Goal: Task Accomplishment & Management: Complete application form

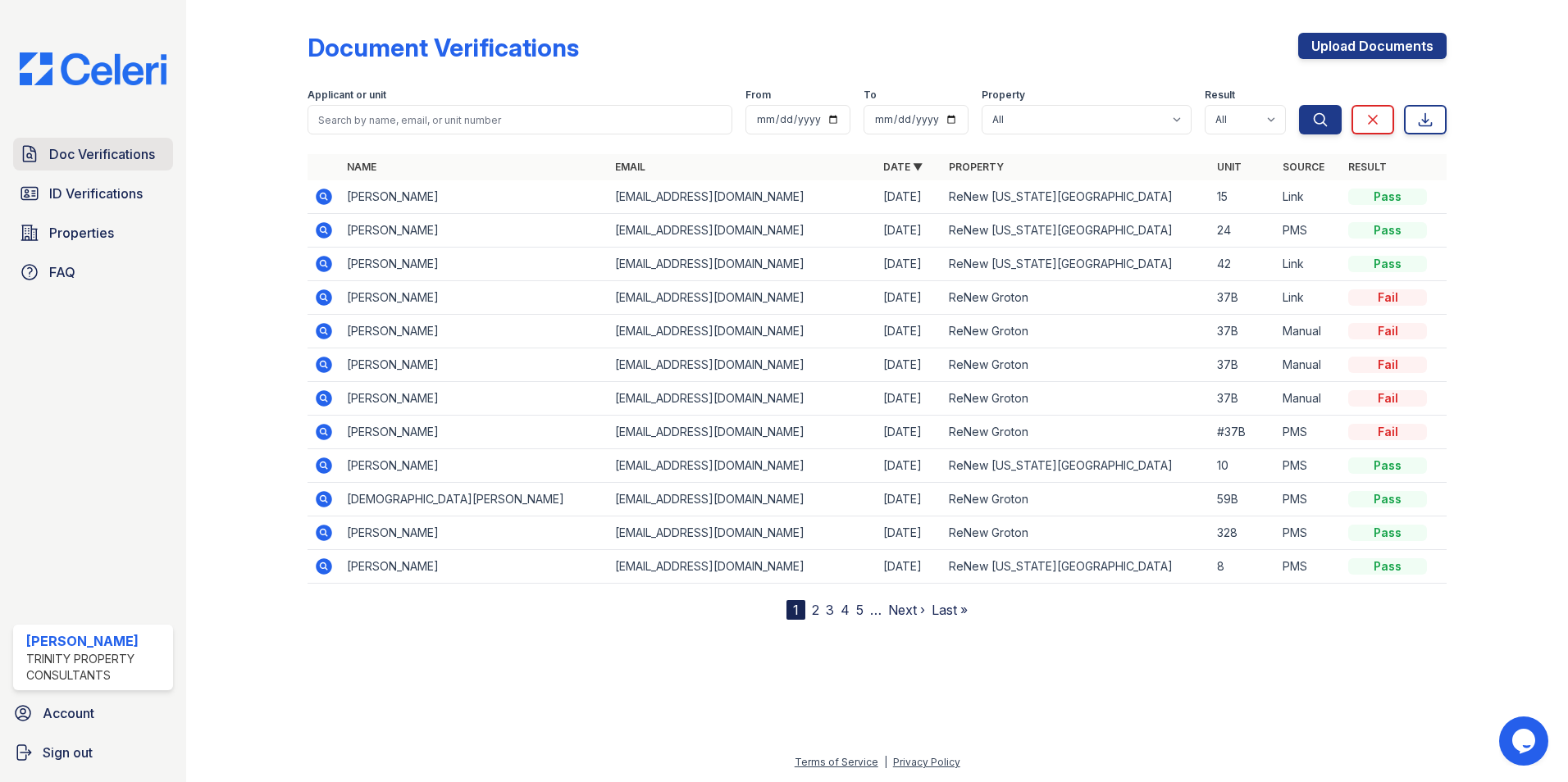
click at [131, 148] on span "Doc Verifications" at bounding box center [102, 154] width 106 height 20
click at [44, 152] on link "Doc Verifications" at bounding box center [93, 154] width 159 height 32
click at [81, 154] on span "Doc Verifications" at bounding box center [102, 154] width 106 height 20
click at [145, 198] on link "ID Verifications" at bounding box center [93, 193] width 159 height 32
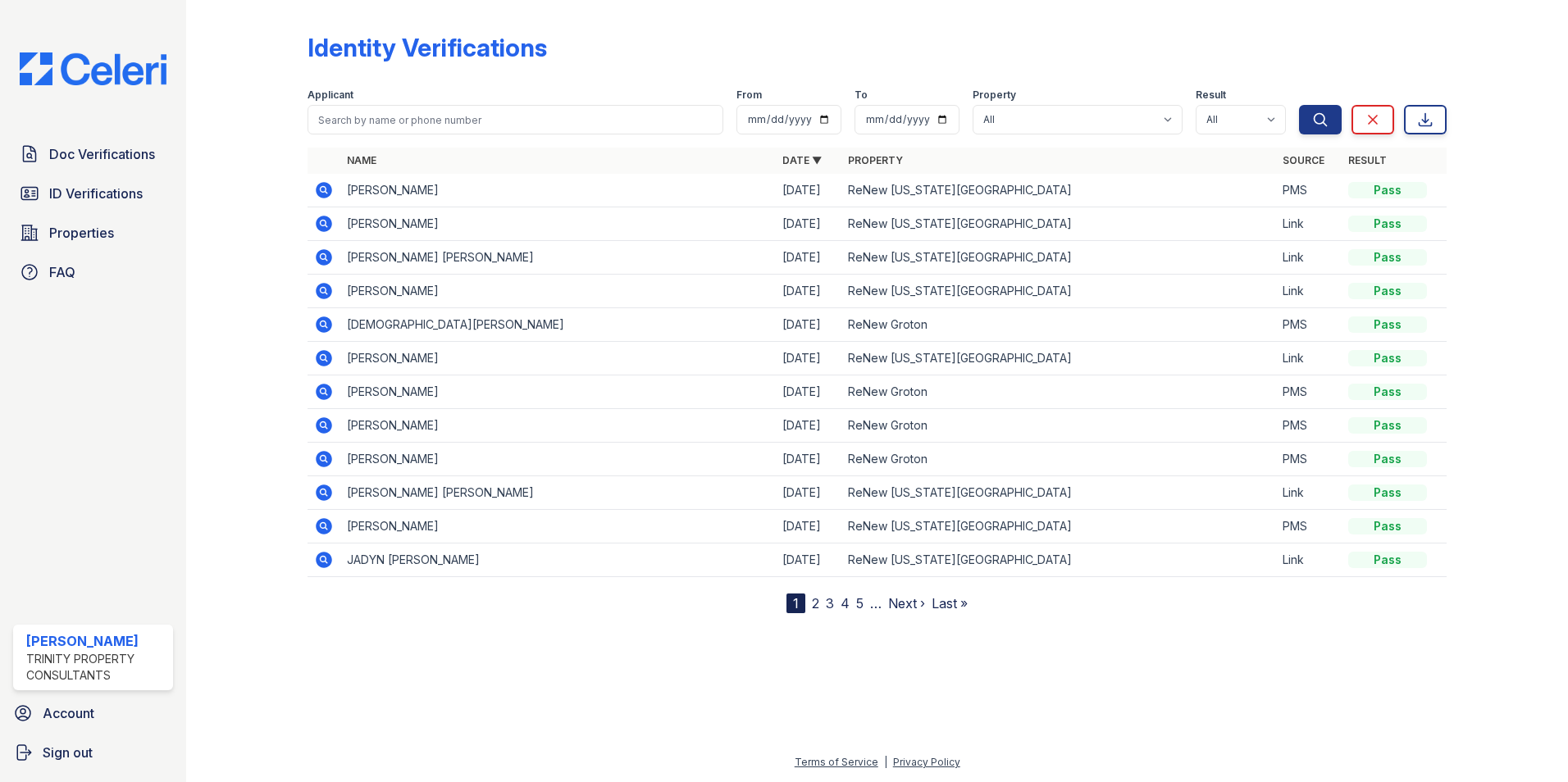
click at [321, 188] on icon at bounding box center [324, 190] width 20 height 20
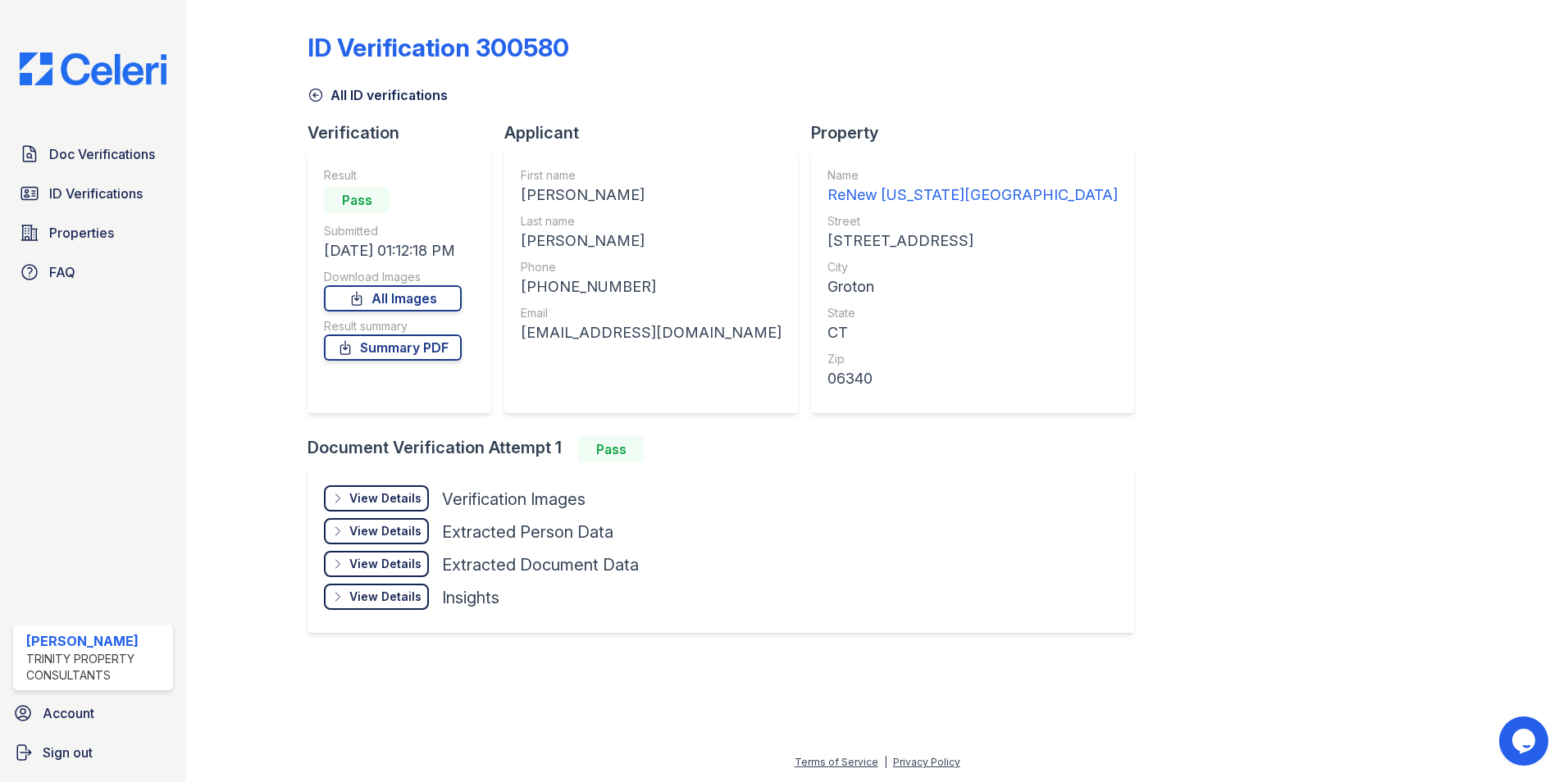
click at [379, 497] on div "View Details" at bounding box center [386, 498] width 73 height 16
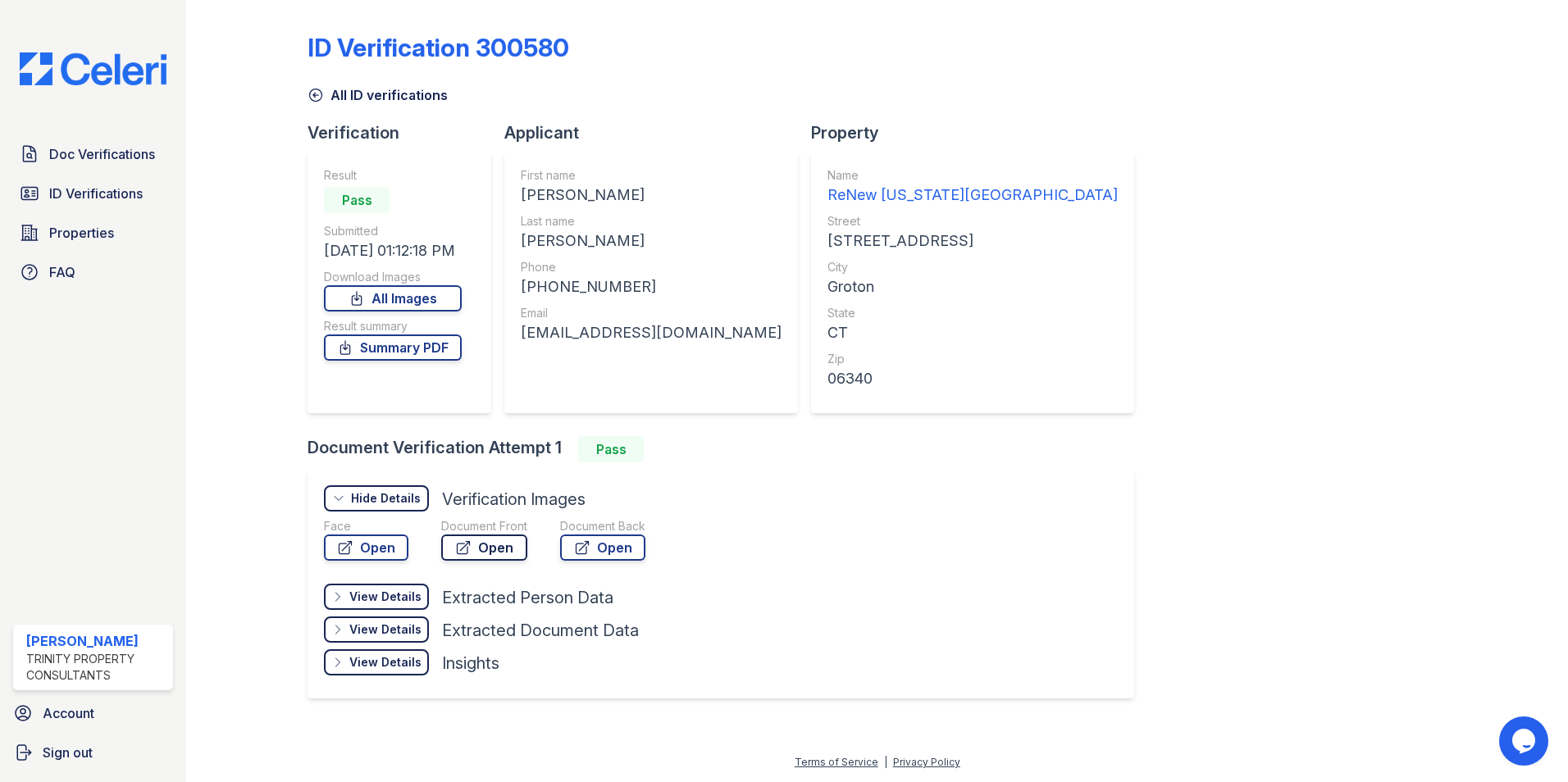
click at [493, 539] on link "Open" at bounding box center [484, 547] width 86 height 26
click at [138, 152] on span "Doc Verifications" at bounding box center [102, 154] width 106 height 20
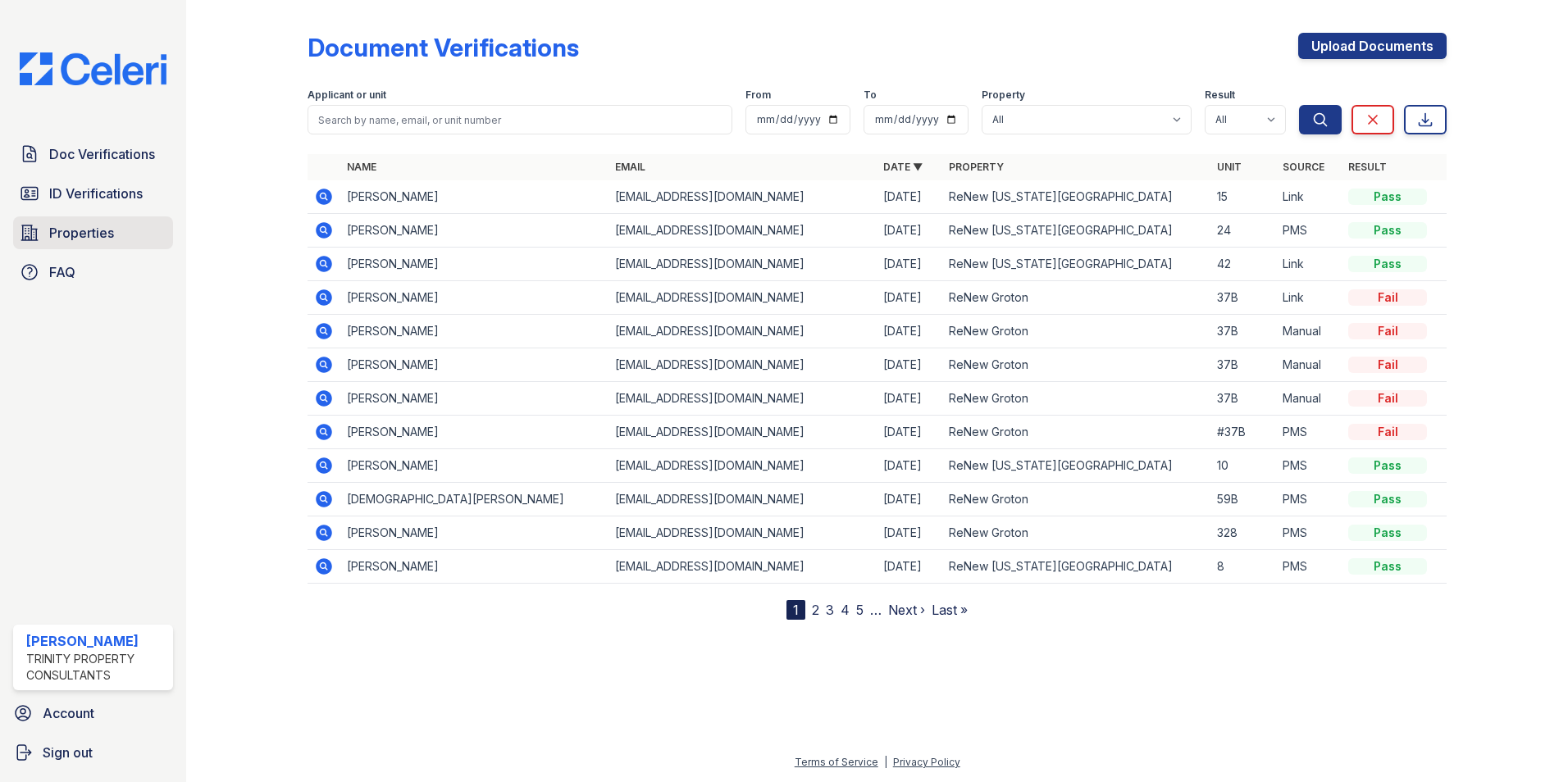
click at [92, 241] on span "Properties" at bounding box center [82, 233] width 65 height 20
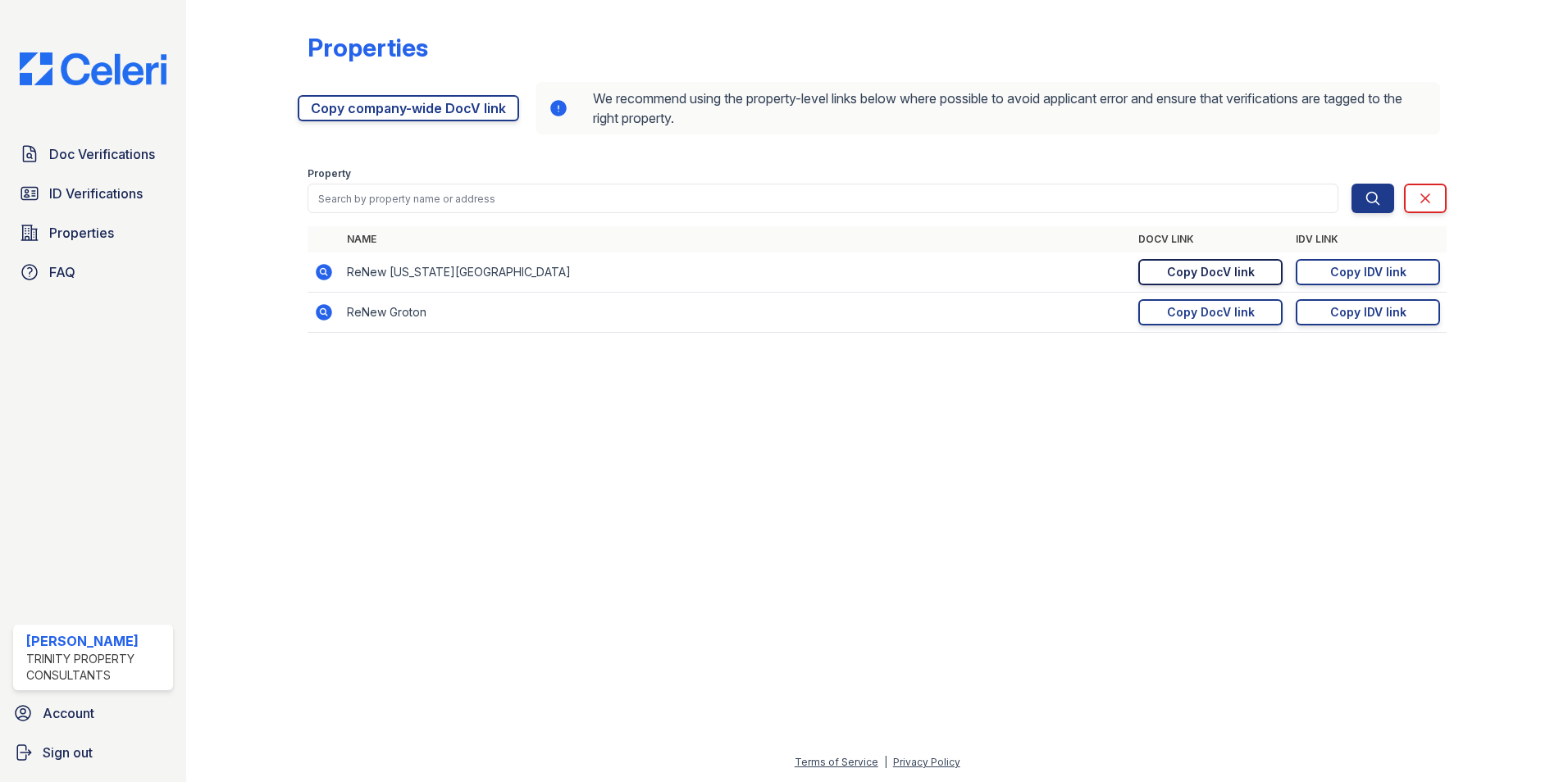
click at [1220, 280] on div "Copy DocV link" at bounding box center [1211, 272] width 88 height 16
click at [113, 155] on span "Doc Verifications" at bounding box center [102, 154] width 106 height 20
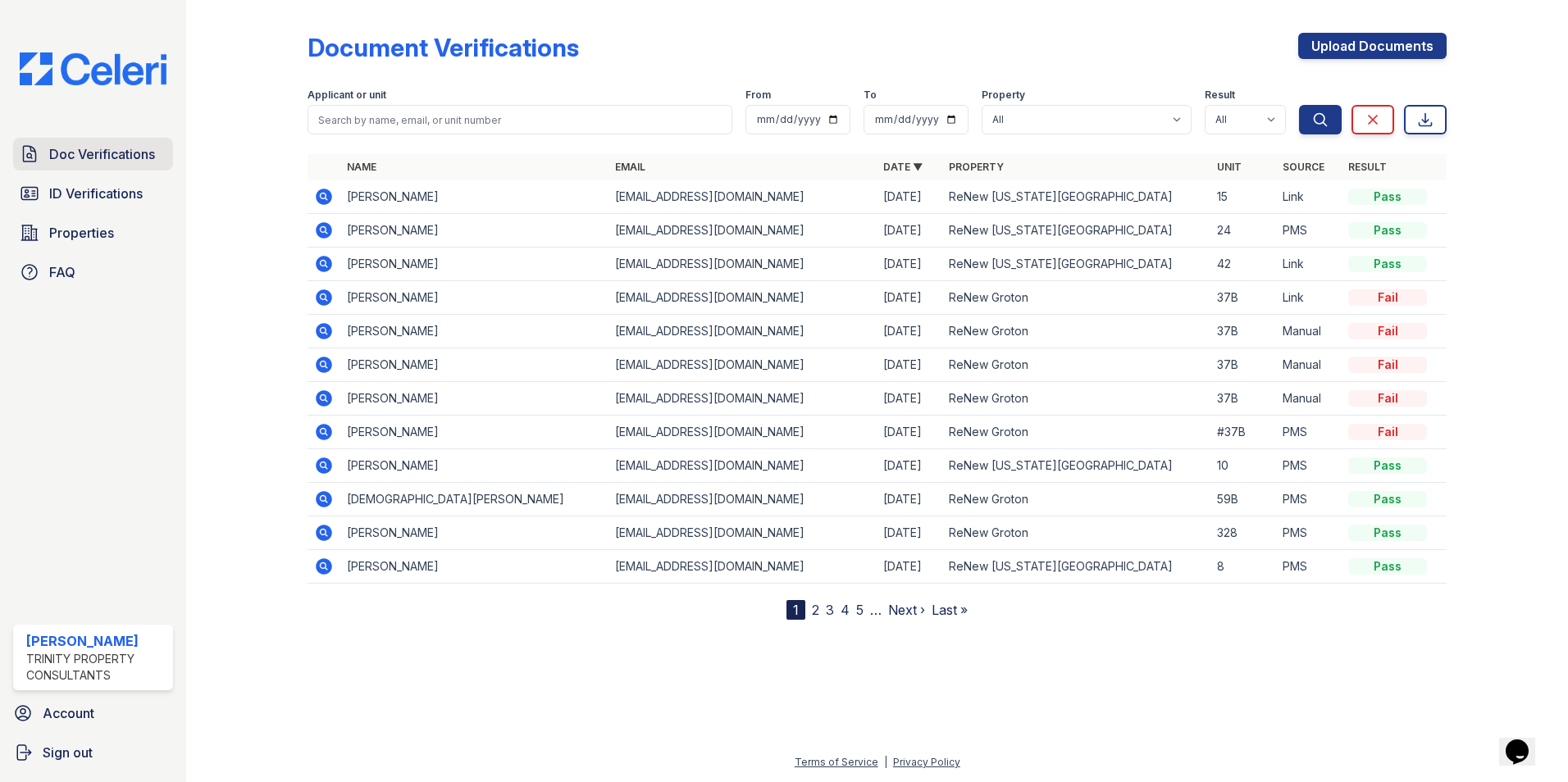
click at [90, 159] on span "Doc Verifications" at bounding box center [102, 154] width 106 height 20
click at [1326, 41] on link "Upload Documents" at bounding box center [1371, 45] width 148 height 26
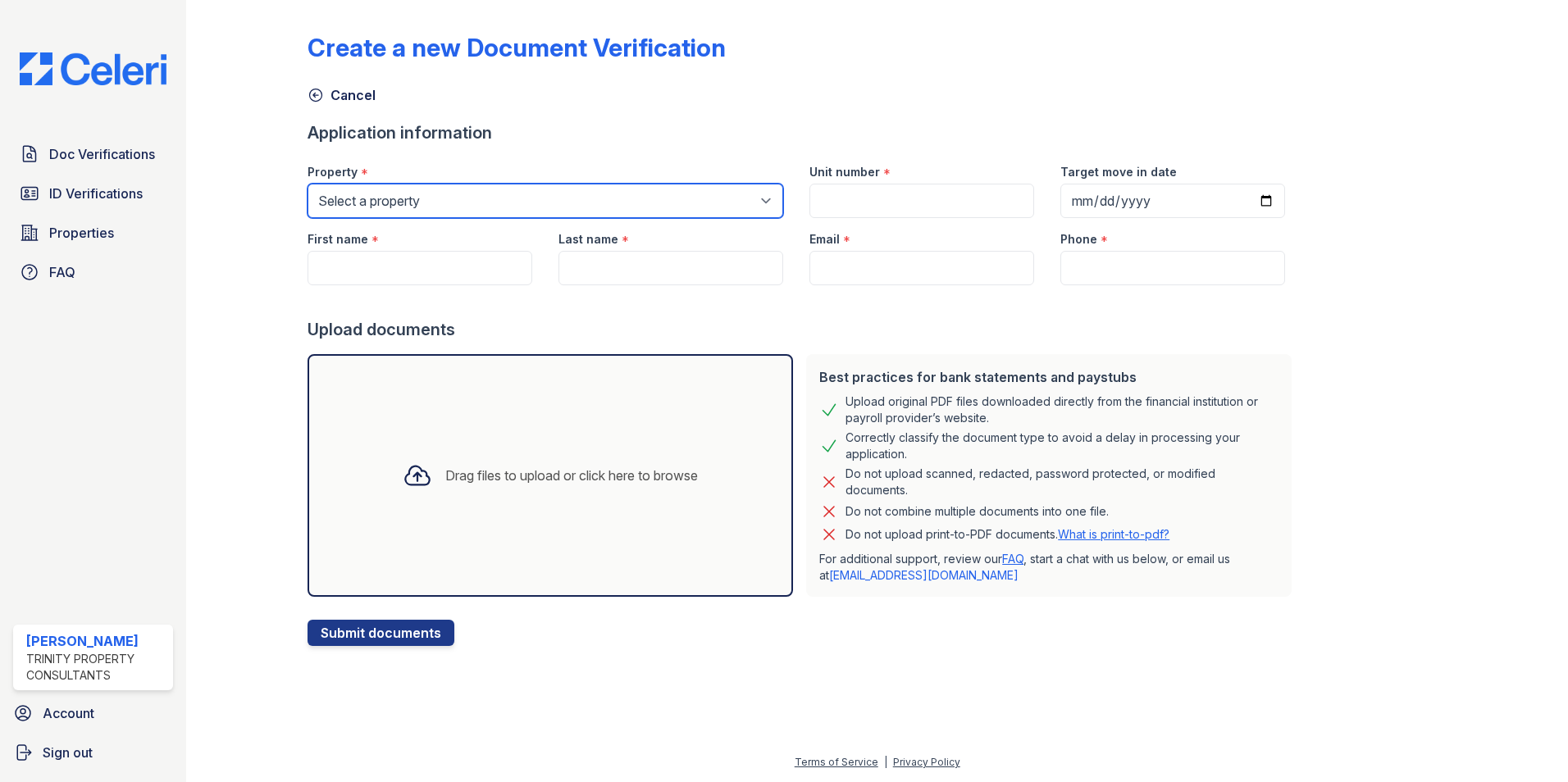
click at [540, 203] on select "Select a property ReNew Groton ReNew Washington Park" at bounding box center [545, 201] width 476 height 34
select select "4802"
click at [307, 183] on select "Select a property ReNew Groton ReNew Washington Park" at bounding box center [545, 201] width 476 height 34
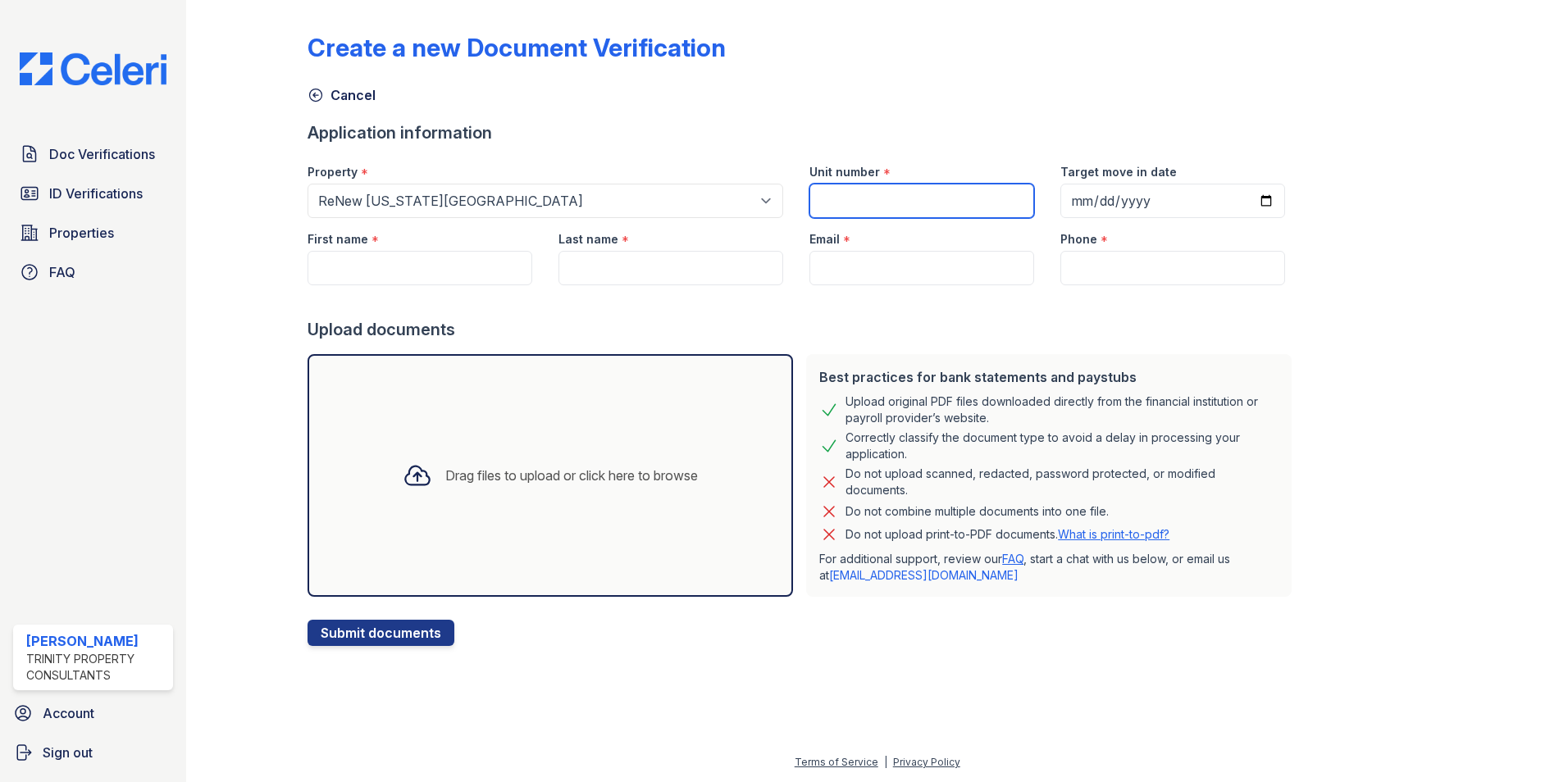
click at [920, 206] on input "Unit number" at bounding box center [922, 201] width 224 height 34
type input "35-11"
click at [490, 274] on input "First name" at bounding box center [419, 268] width 224 height 34
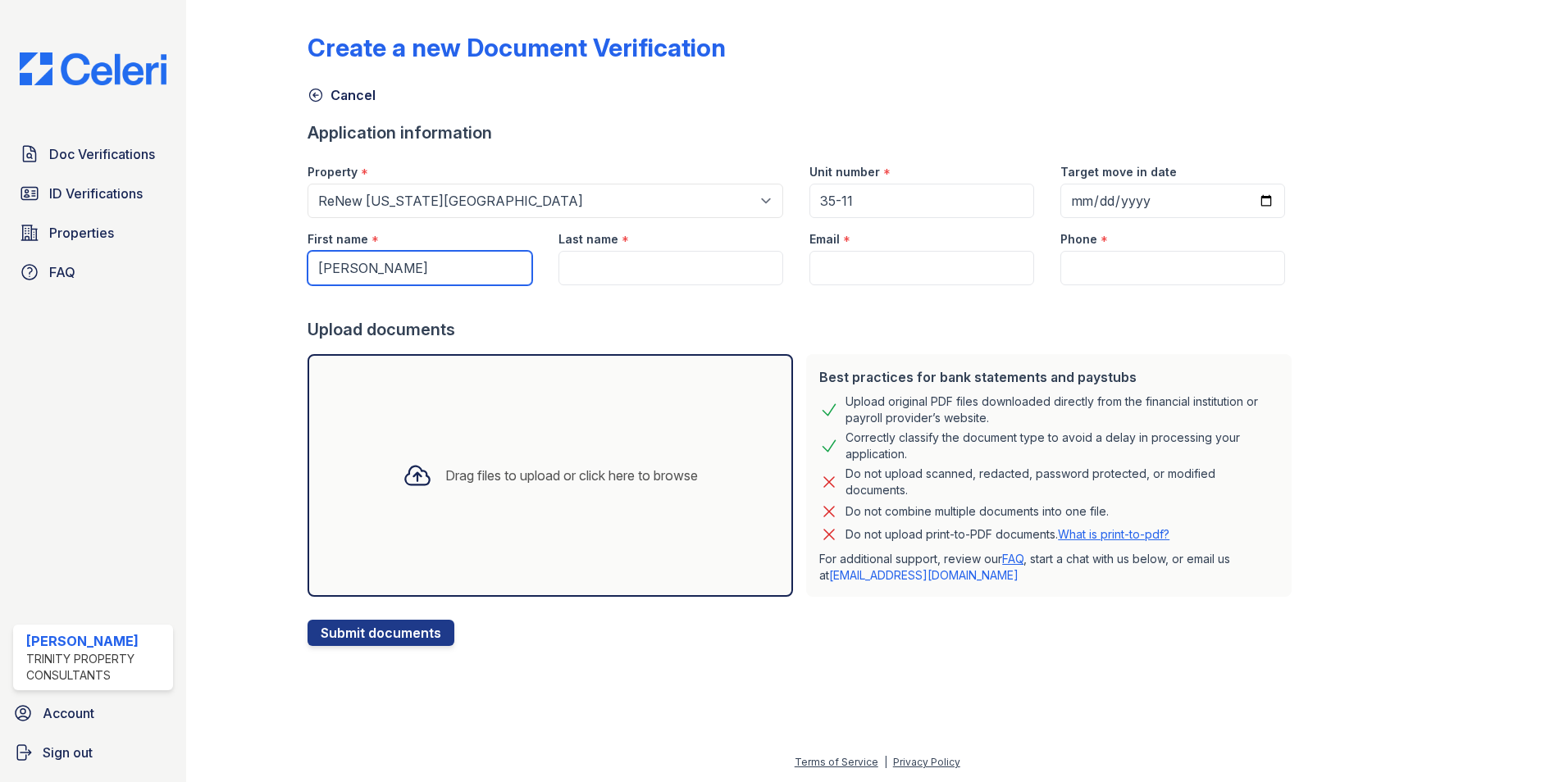
type input "Joseph"
click at [666, 270] on input "Last name" at bounding box center [670, 268] width 224 height 34
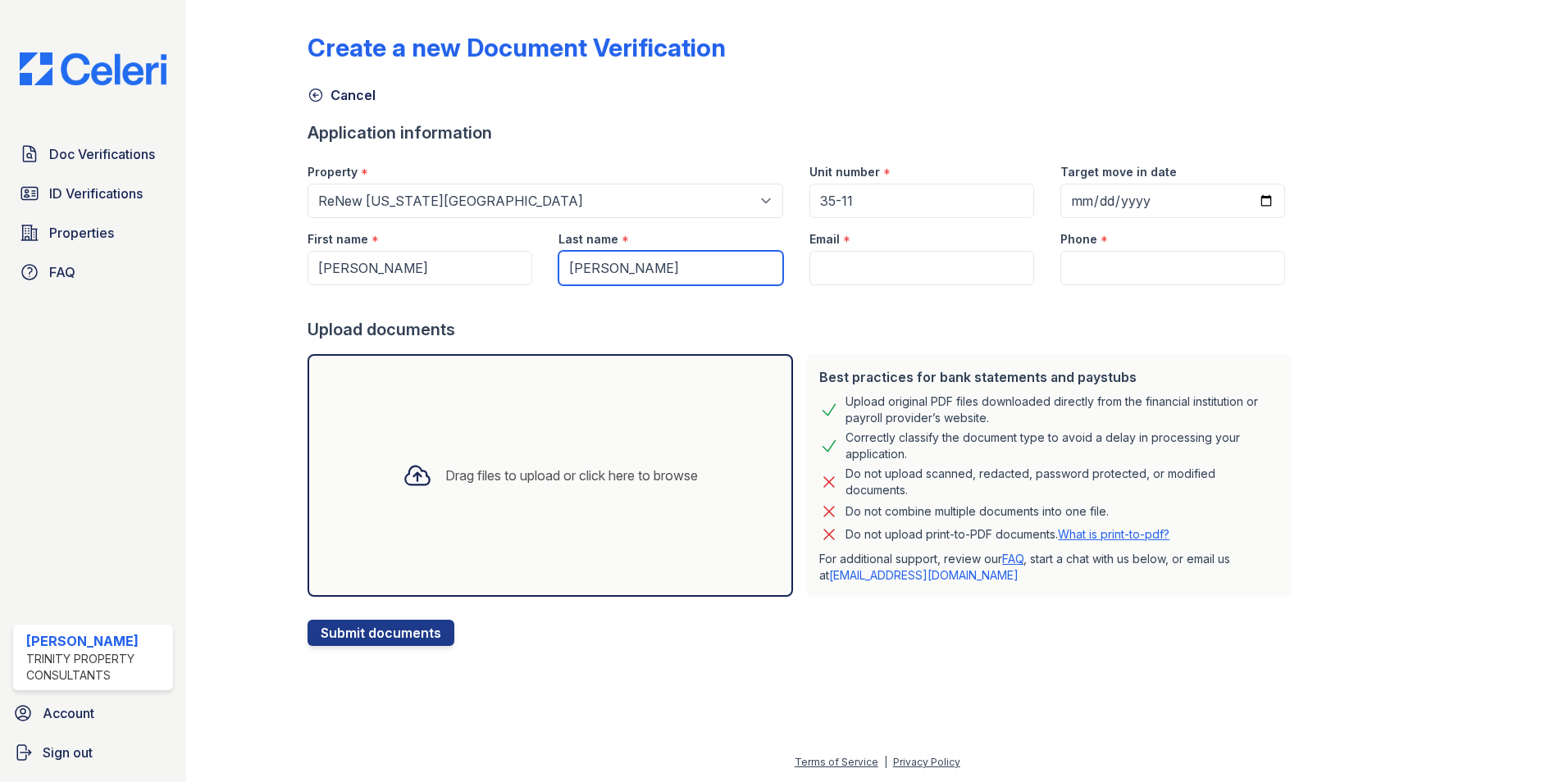
type input "Cavallaro"
click at [810, 275] on input "Email" at bounding box center [922, 268] width 224 height 34
paste input "jjcavallaro242@gmail.com"
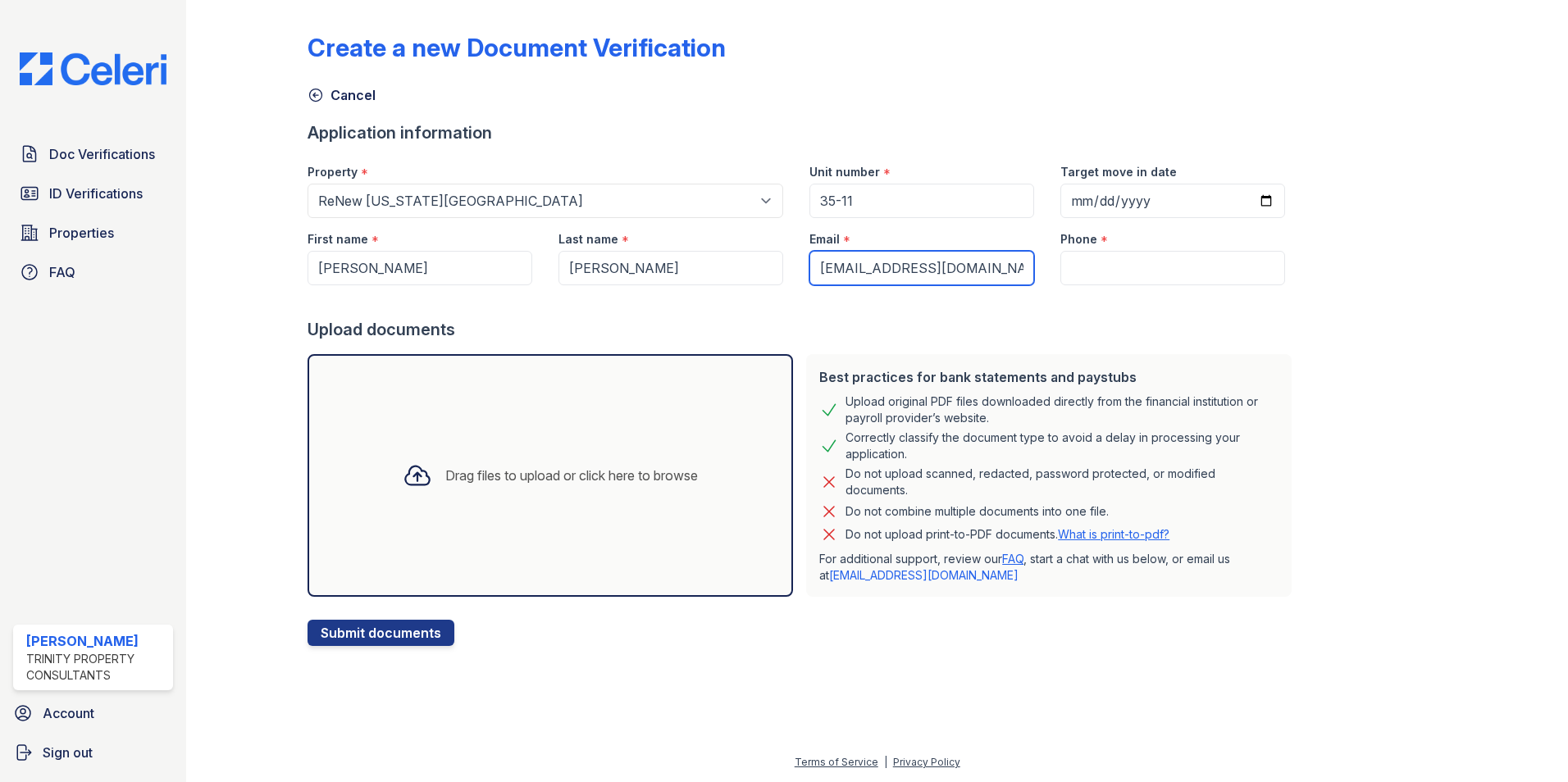
type input "jjcavallaro242@gmail.com"
click at [1119, 264] on input "Phone" at bounding box center [1172, 268] width 224 height 34
type input "7747570525"
click at [1443, 461] on div "Create a new Document Verification Cancel Application information Property * Se…" at bounding box center [877, 327] width 1139 height 640
click at [423, 476] on div at bounding box center [417, 476] width 43 height 43
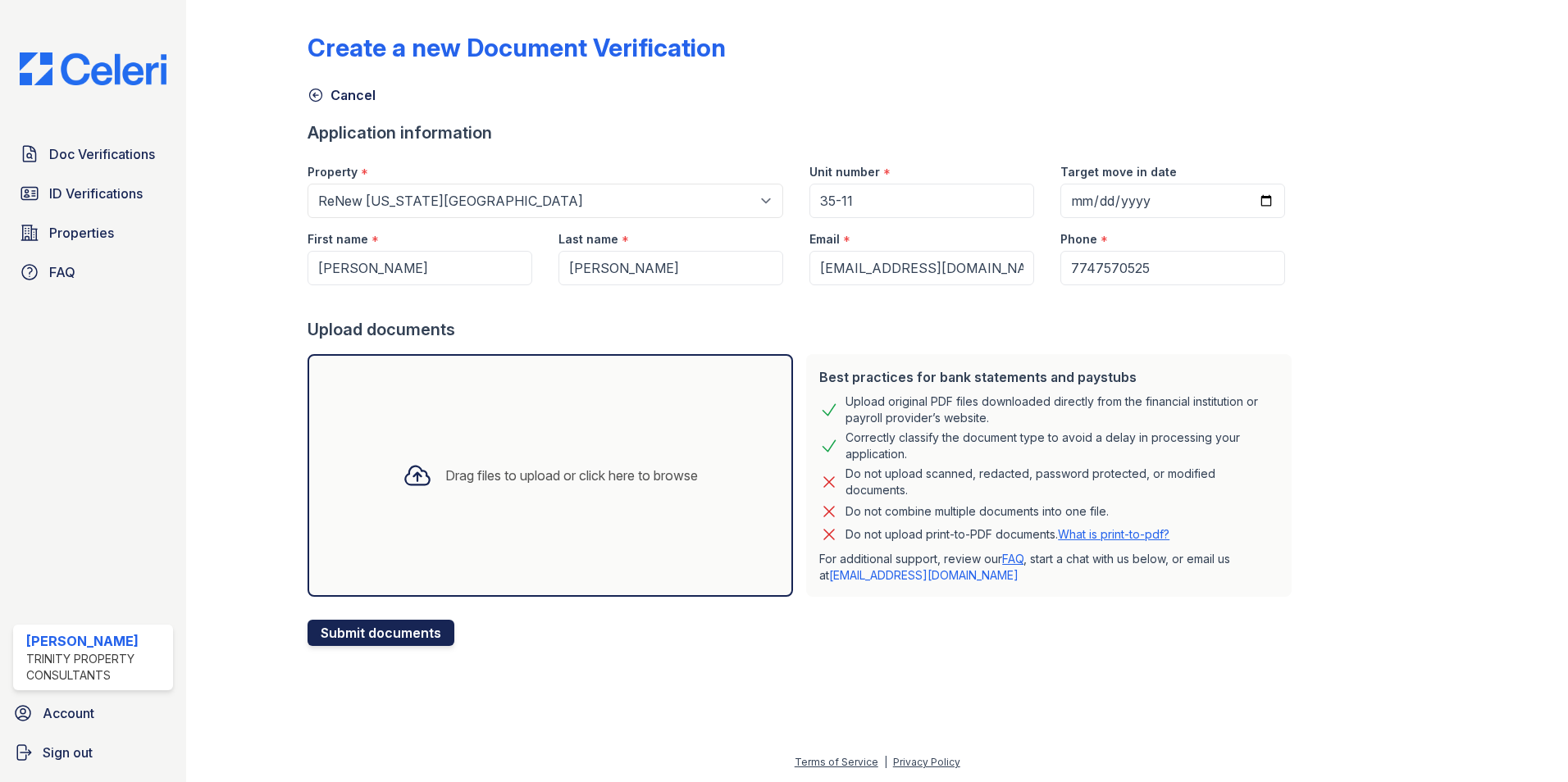
click at [394, 633] on button "Submit documents" at bounding box center [381, 632] width 147 height 26
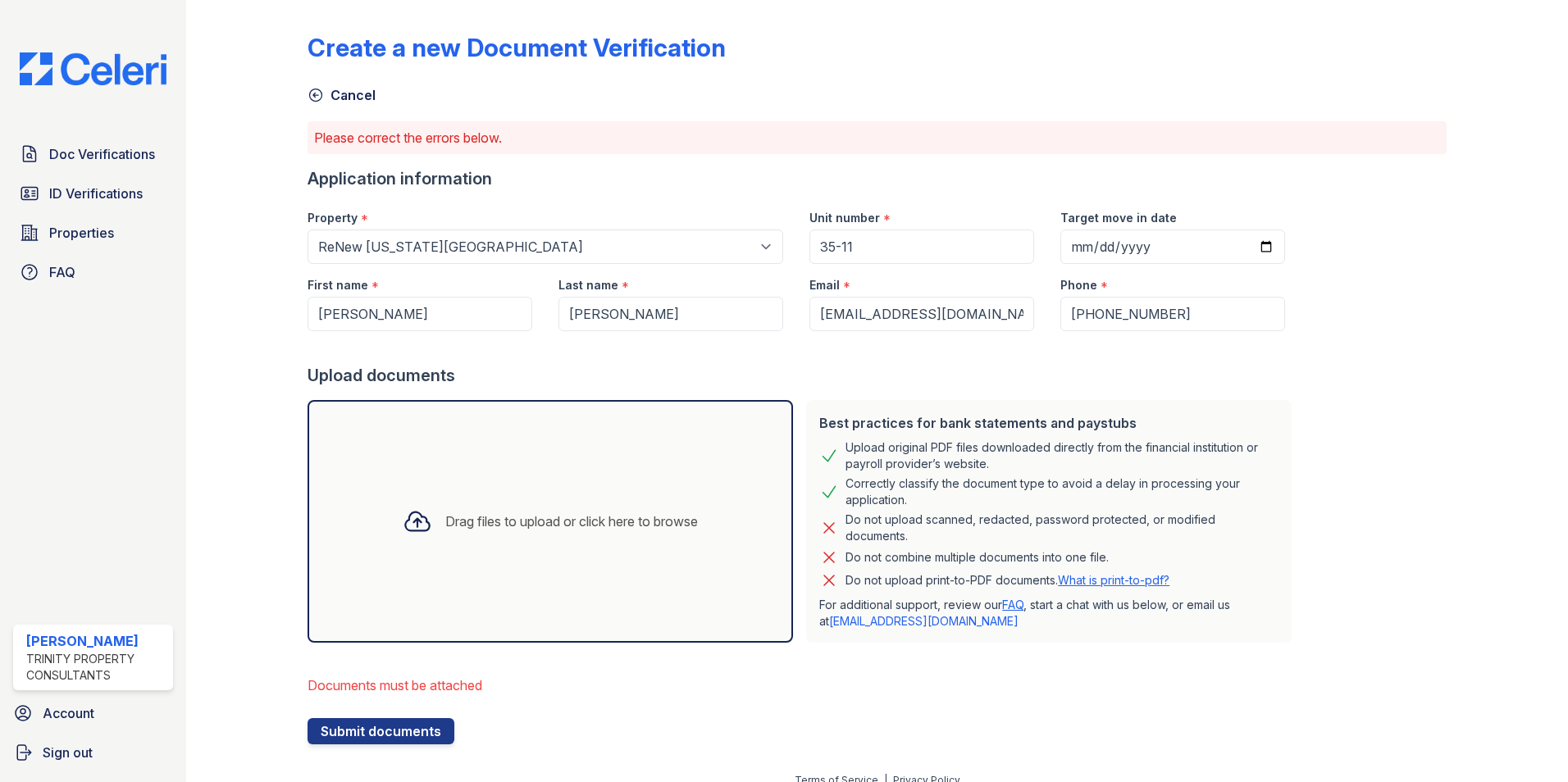
click at [477, 554] on div "Drag files to upload or click here to browse" at bounding box center [550, 521] width 485 height 243
click at [612, 502] on div "Drag files to upload or click here to browse" at bounding box center [550, 521] width 322 height 55
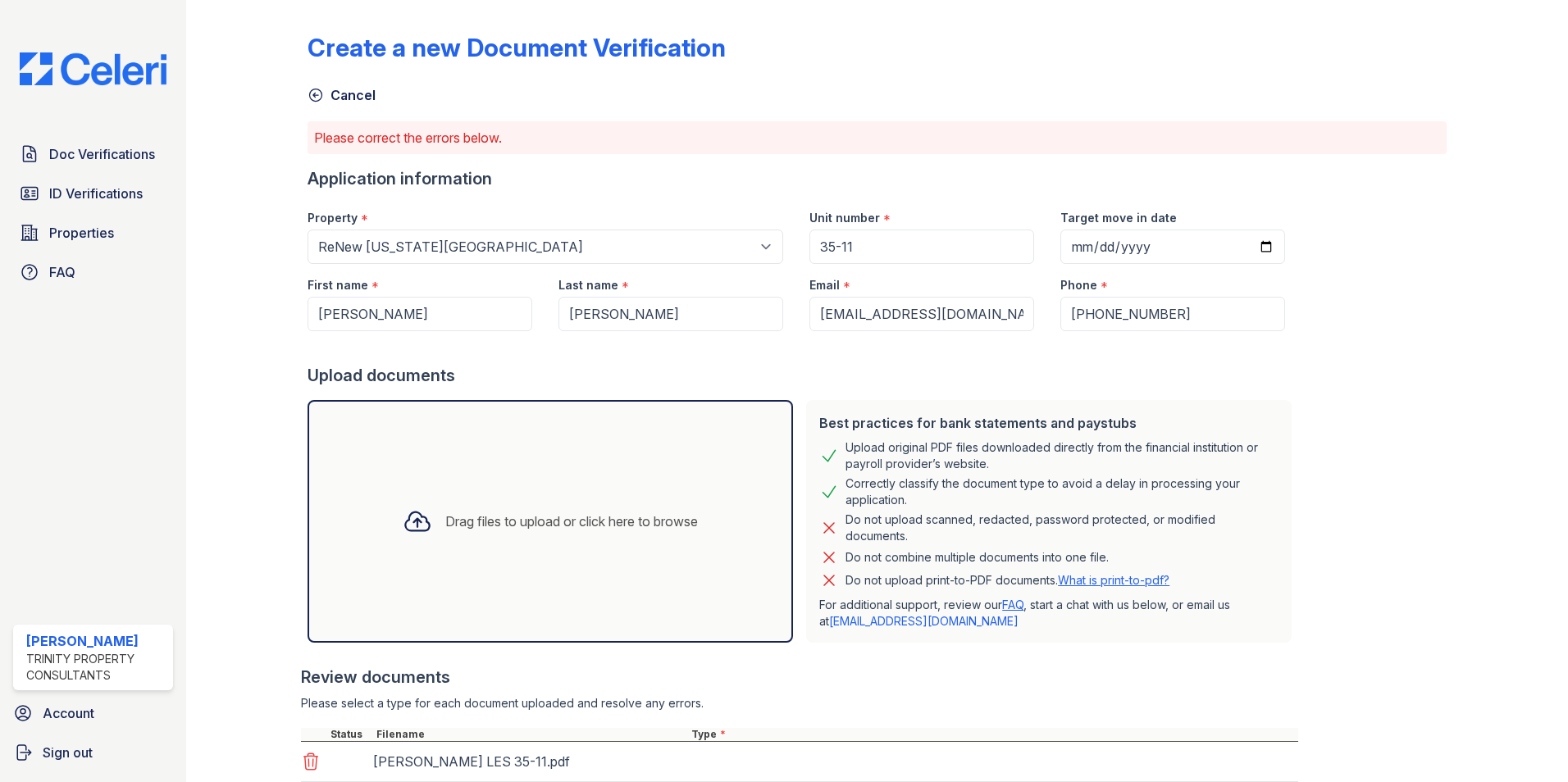
scroll to position [167, 0]
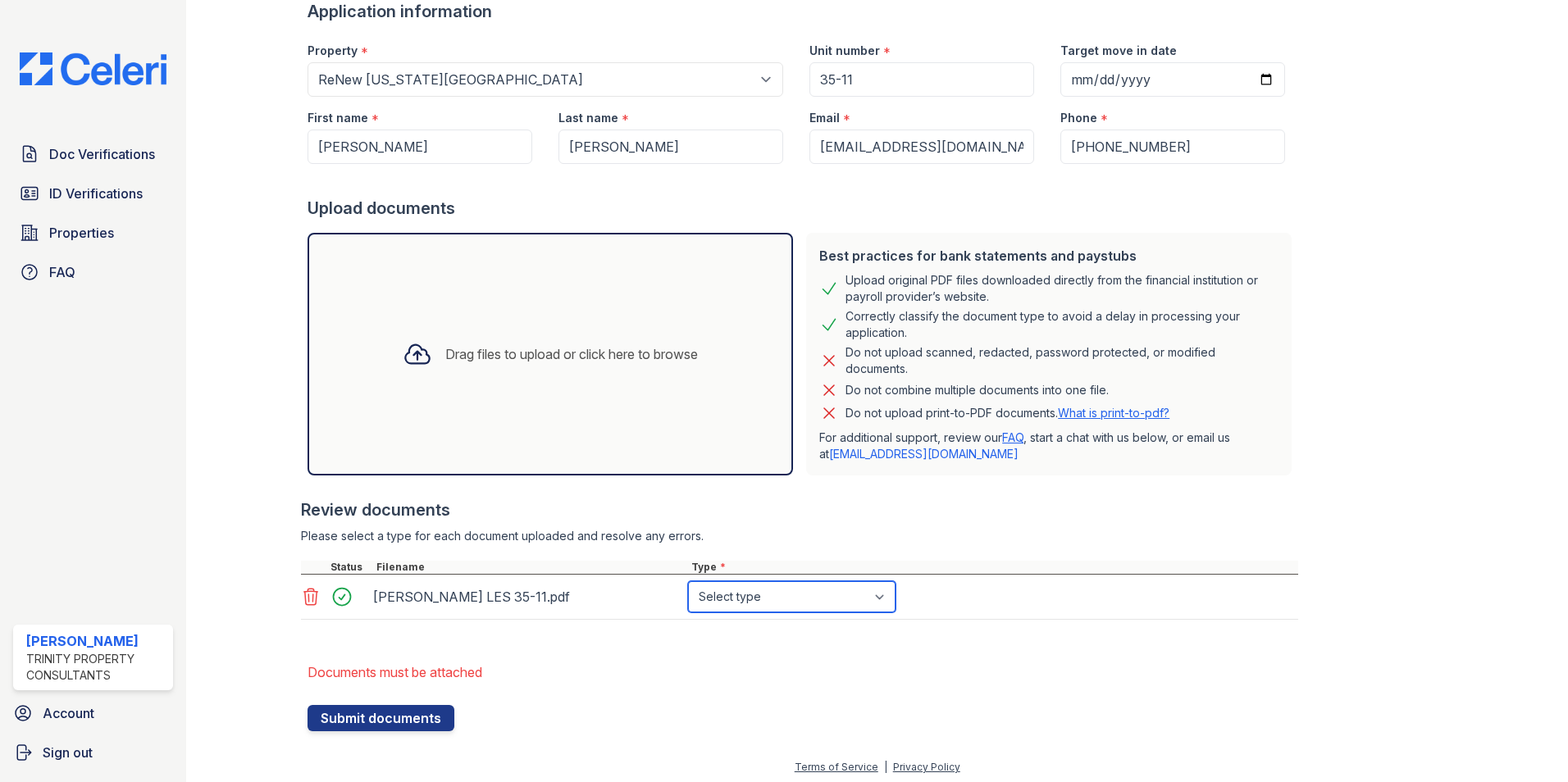
click at [770, 598] on select "Select type Paystub Bank Statement Offer Letter Tax Documents Benefit Award Let…" at bounding box center [791, 597] width 207 height 32
select select "paystub"
click at [688, 581] on select "Select type Paystub Bank Statement Offer Letter Tax Documents Benefit Award Let…" at bounding box center [791, 597] width 207 height 32
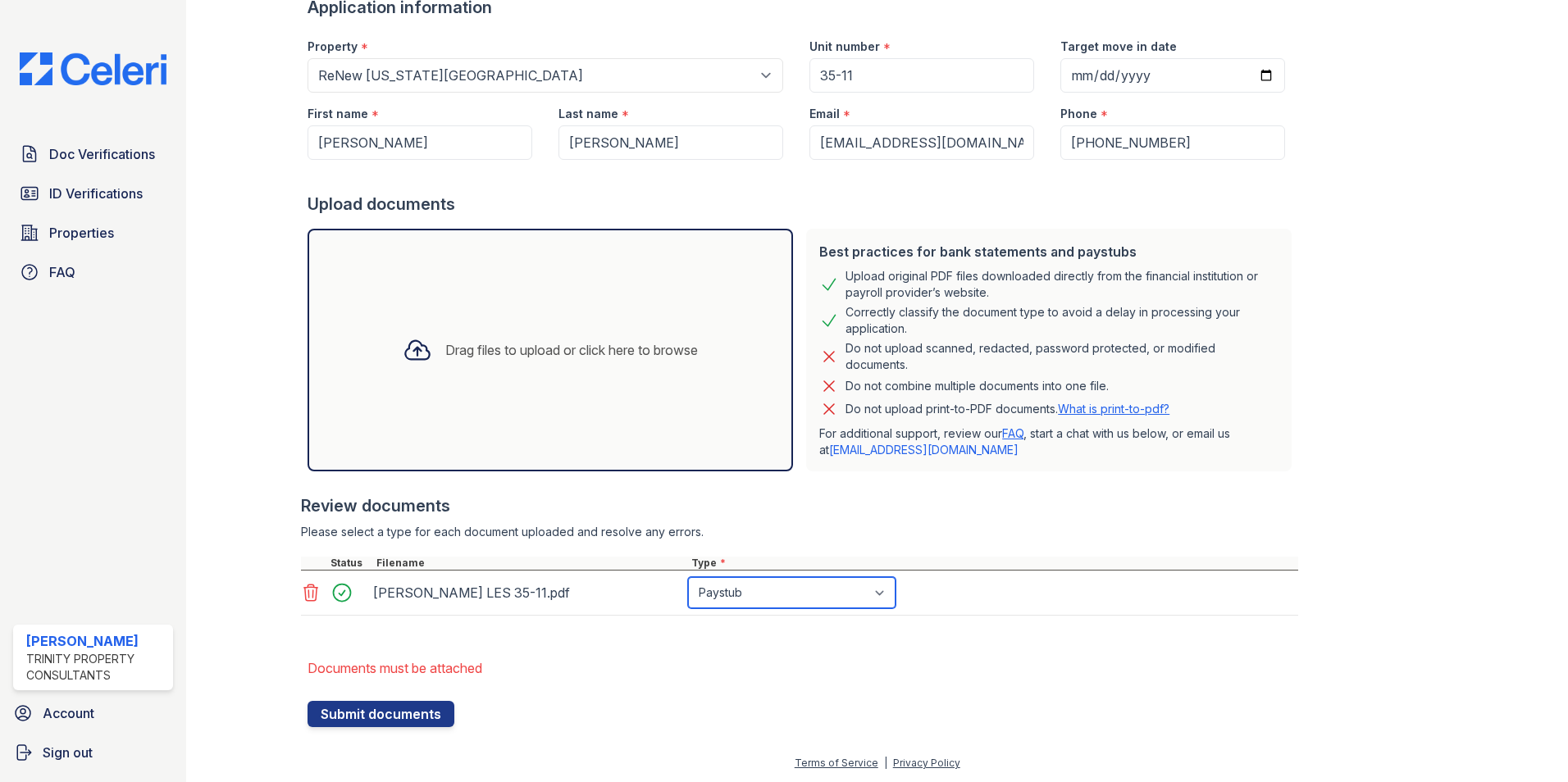
scroll to position [172, 0]
click at [353, 717] on button "Submit documents" at bounding box center [381, 712] width 147 height 26
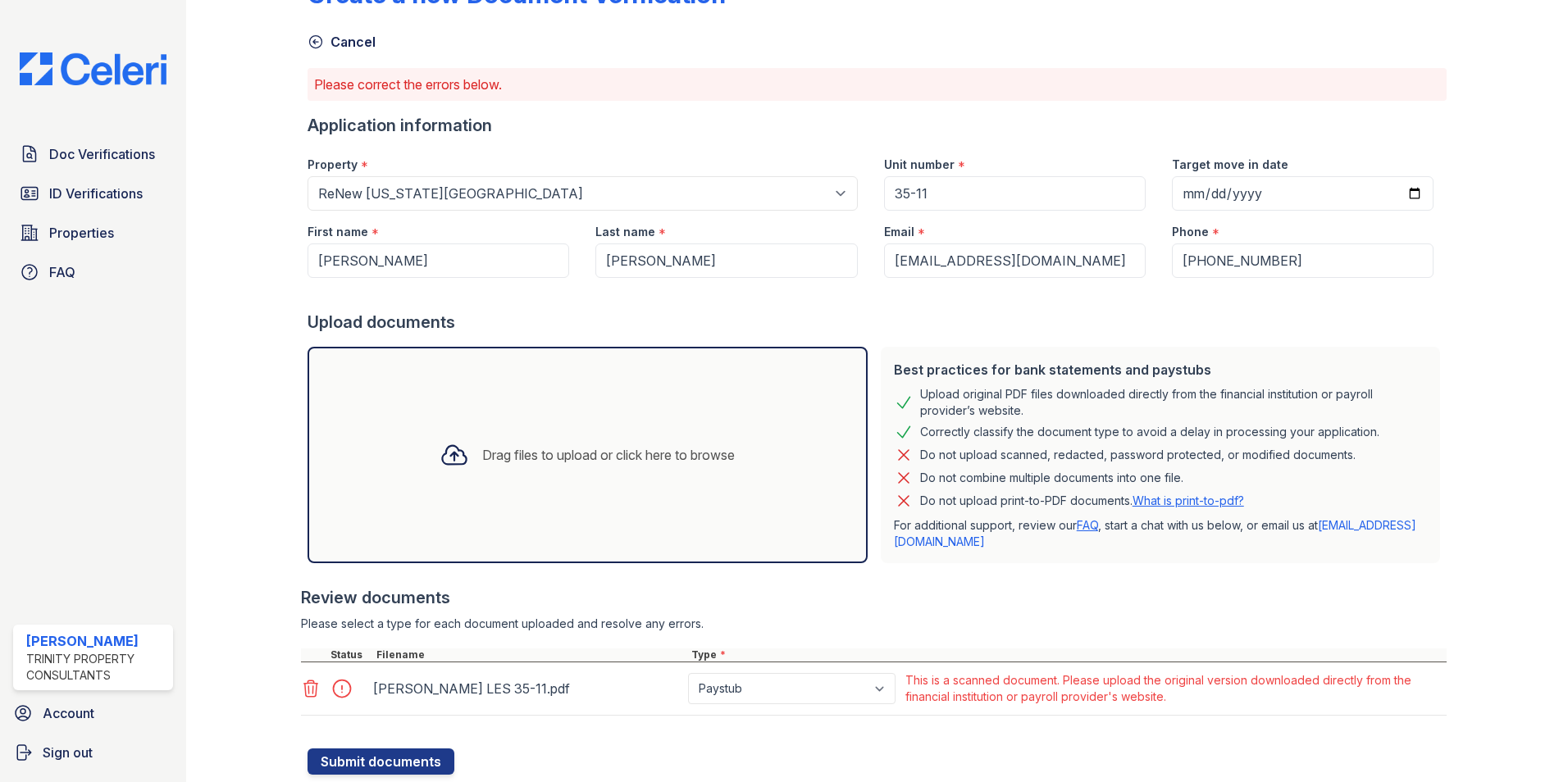
scroll to position [101, 0]
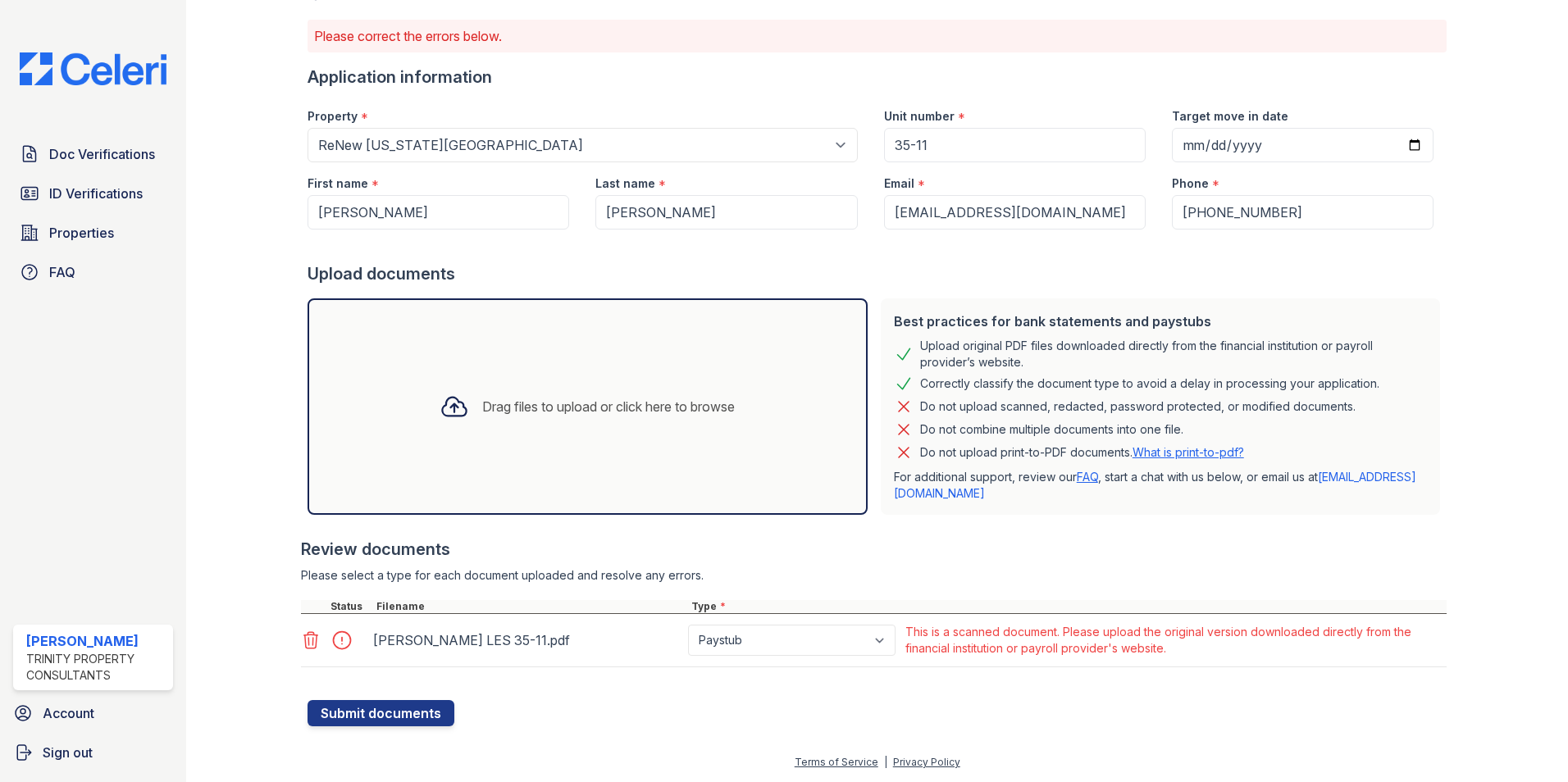
click at [303, 641] on icon at bounding box center [310, 640] width 20 height 20
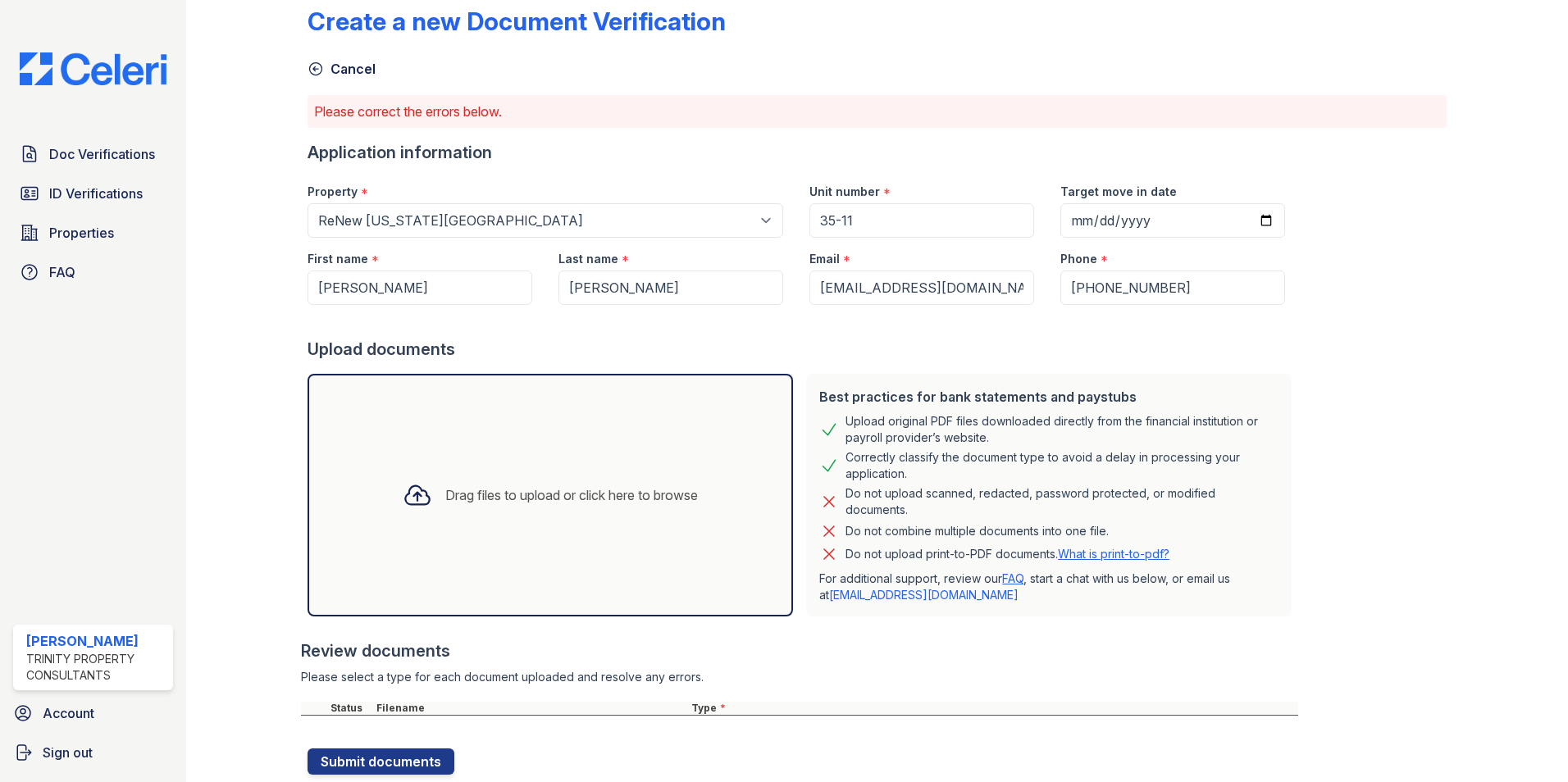
scroll to position [0, 0]
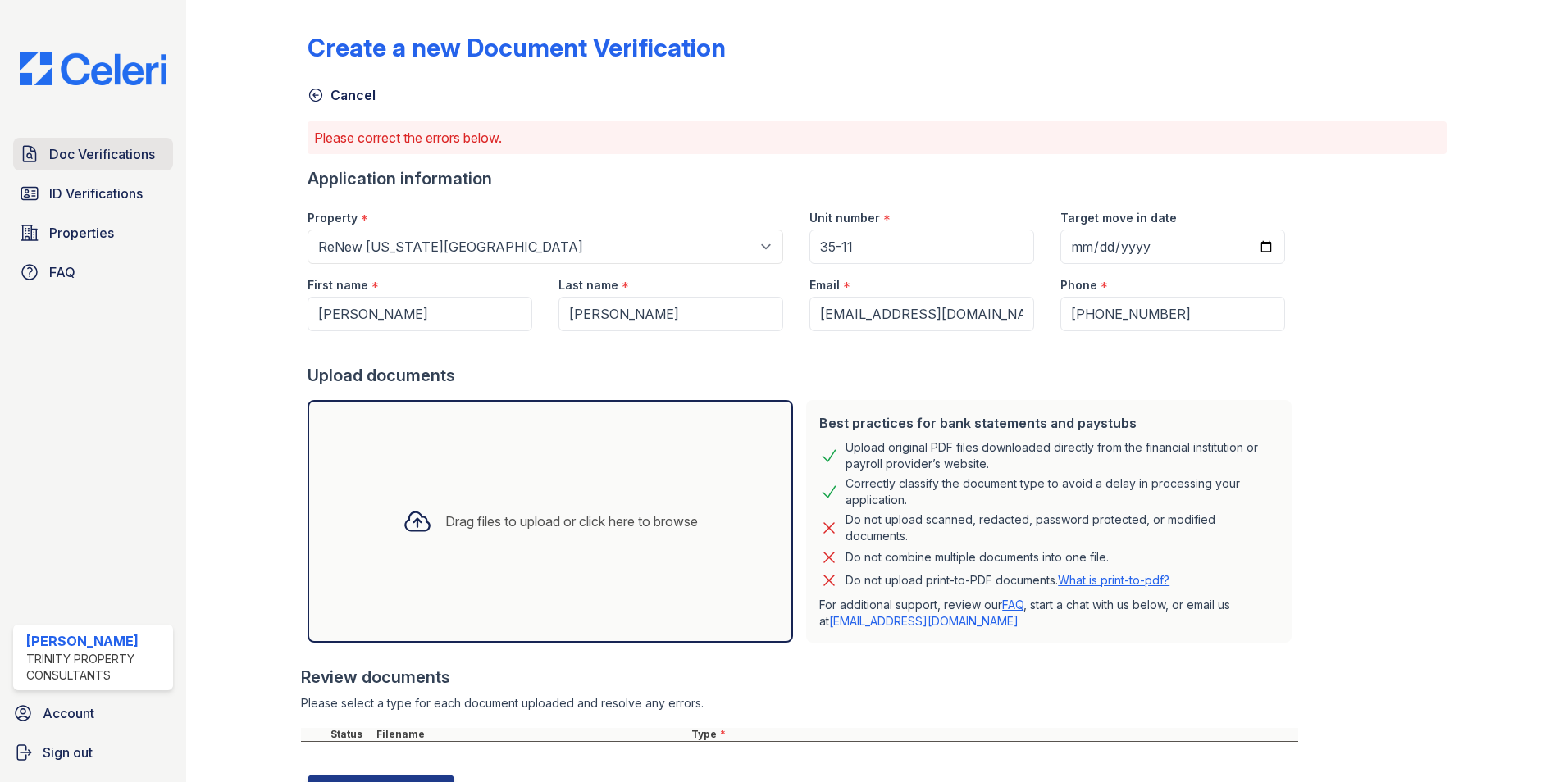
click at [111, 146] on span "Doc Verifications" at bounding box center [102, 154] width 106 height 20
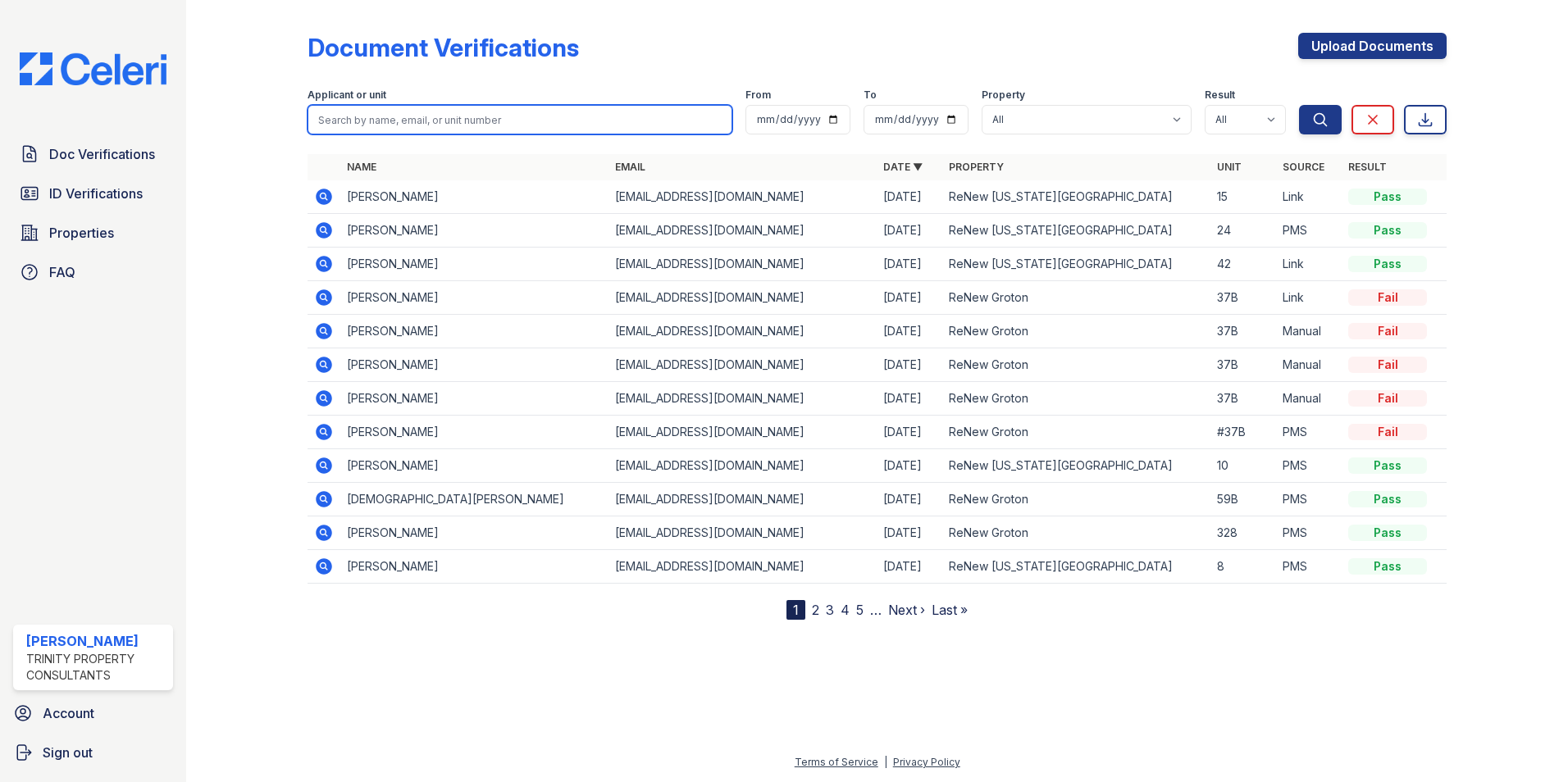
click at [588, 118] on input "search" at bounding box center [519, 119] width 425 height 30
type input "hobie"
click at [1299, 105] on button "Search" at bounding box center [1320, 119] width 43 height 30
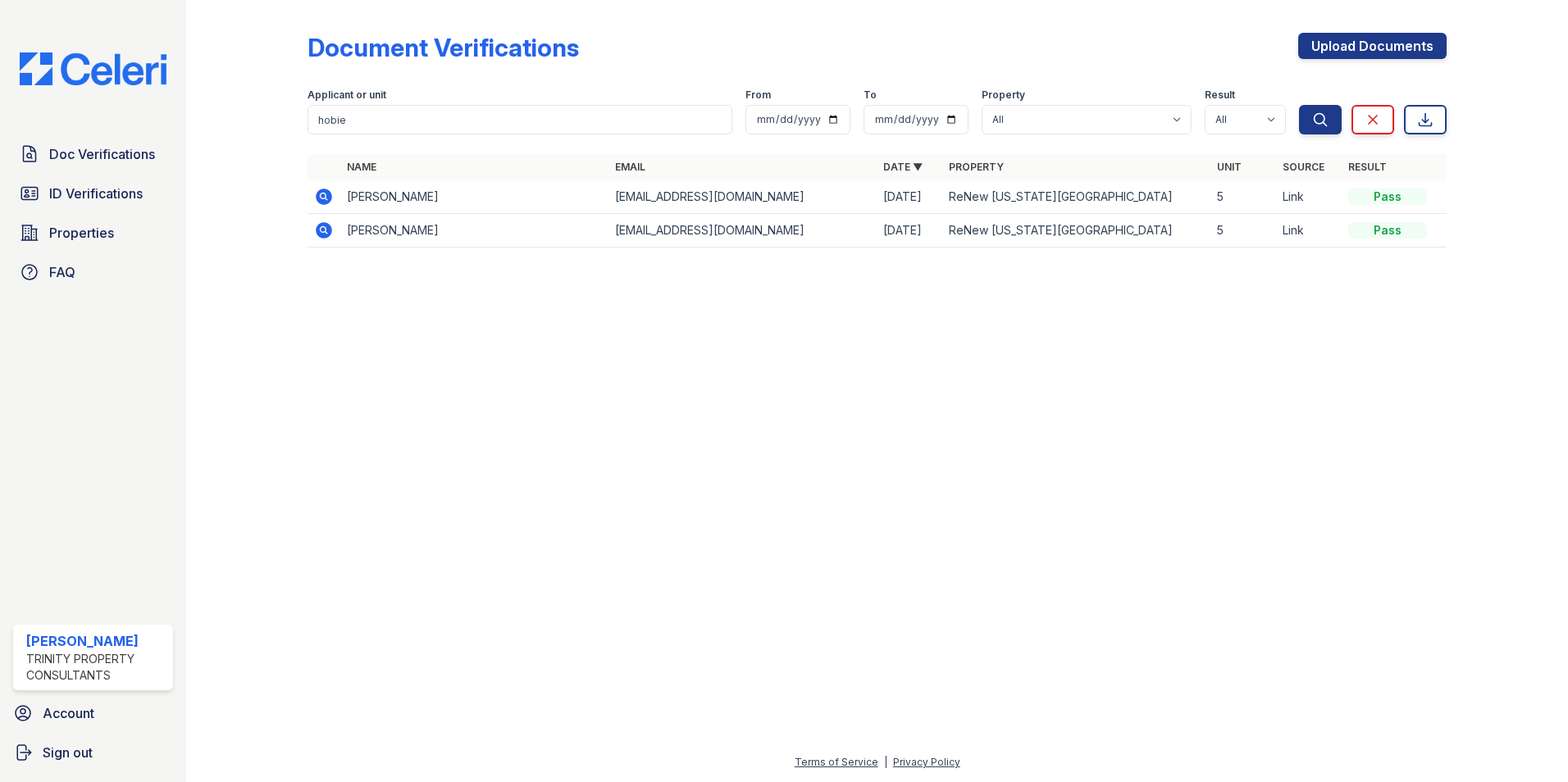
click at [326, 198] on icon at bounding box center [324, 197] width 20 height 20
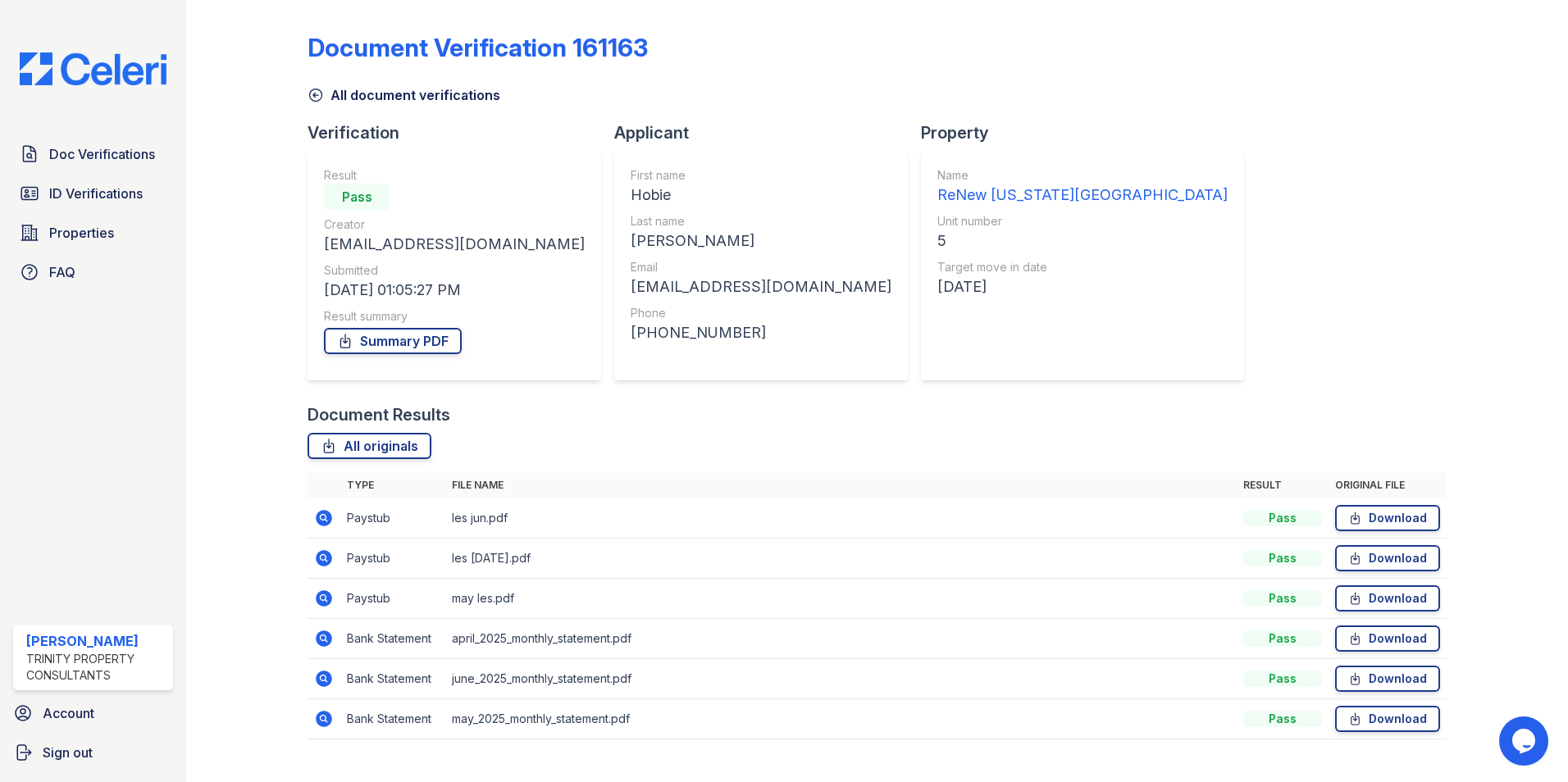
click at [323, 517] on icon at bounding box center [323, 517] width 4 height 4
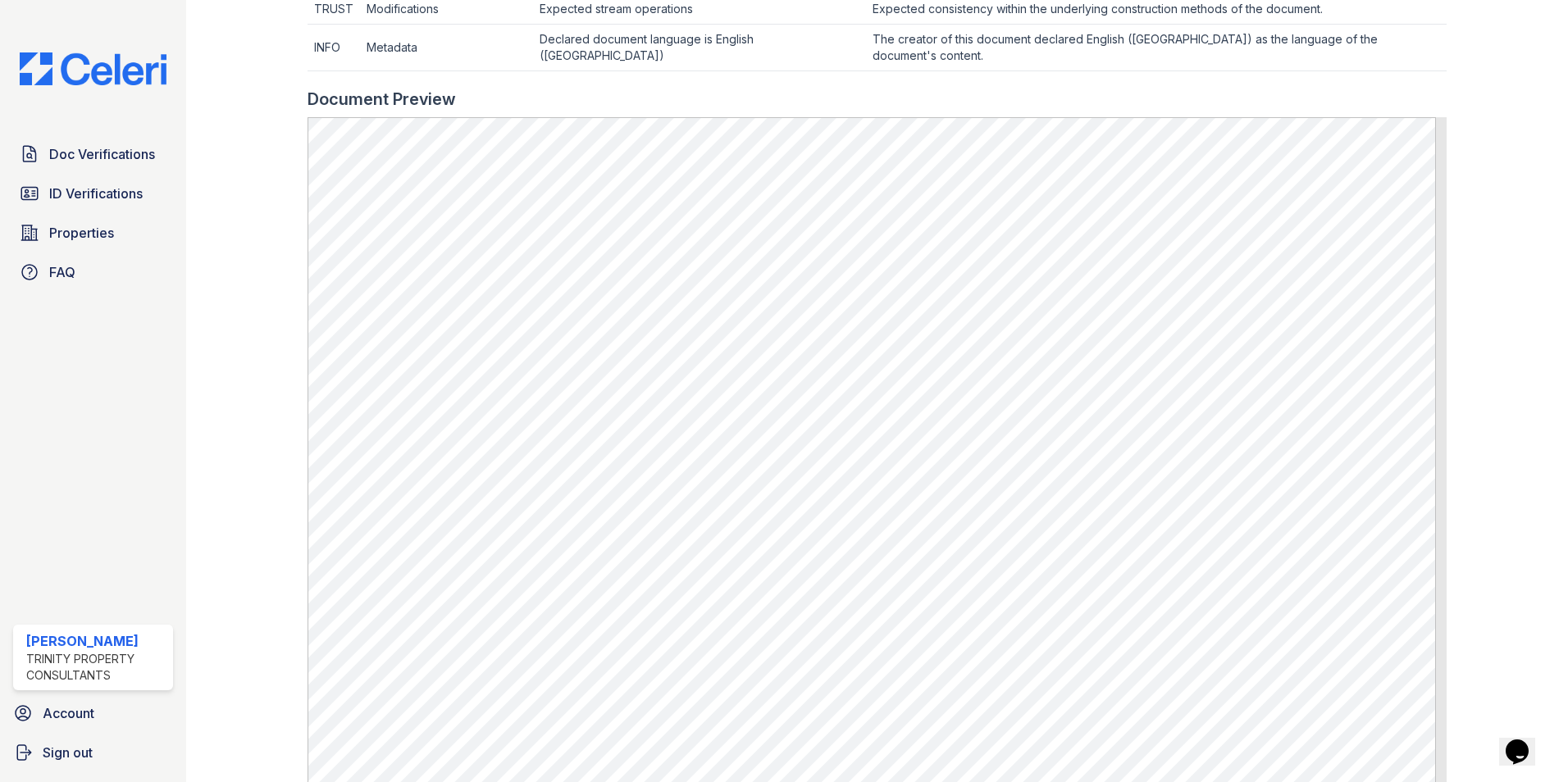
scroll to position [651, 0]
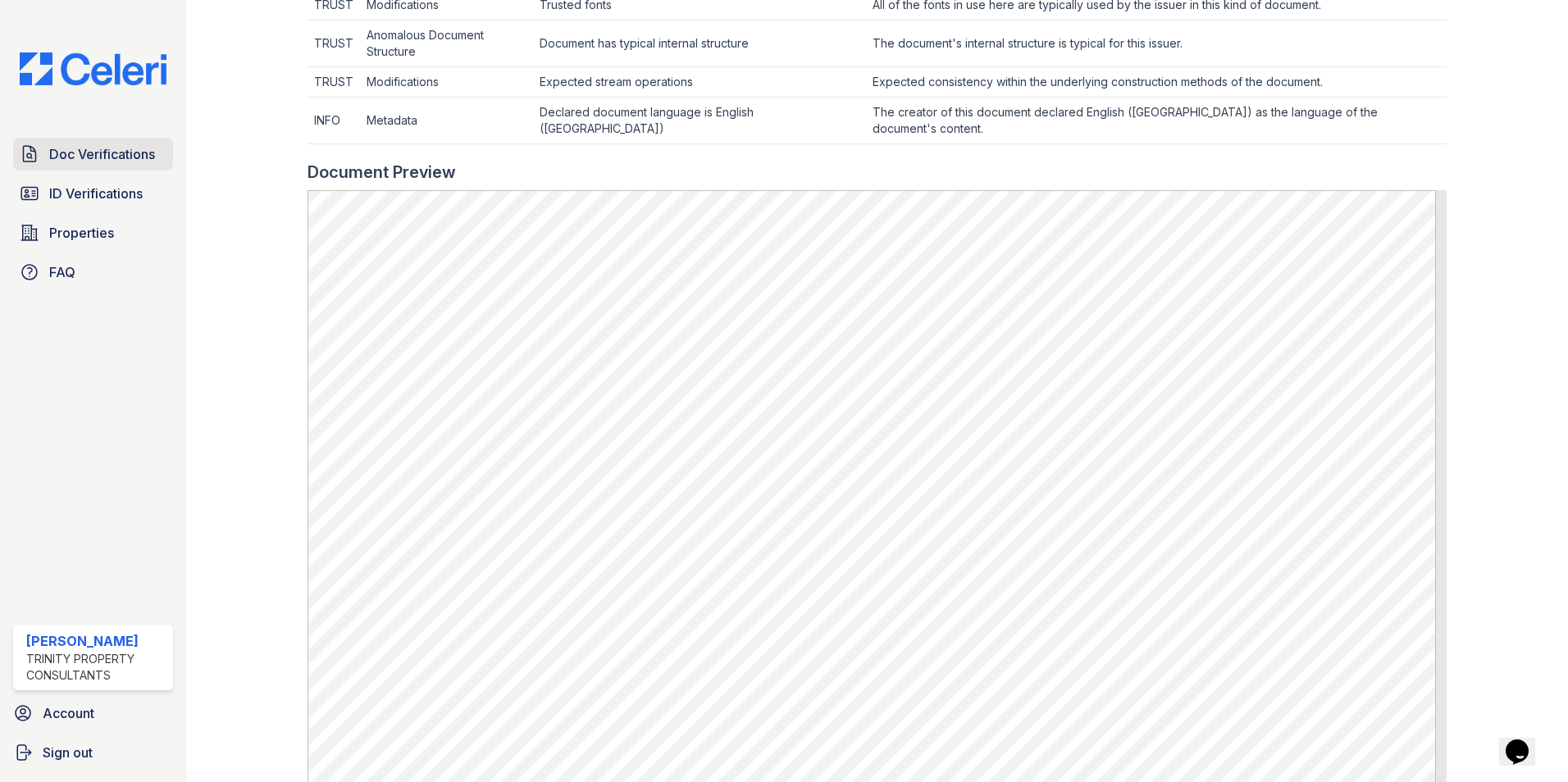
click at [104, 153] on span "Doc Verifications" at bounding box center [102, 154] width 106 height 20
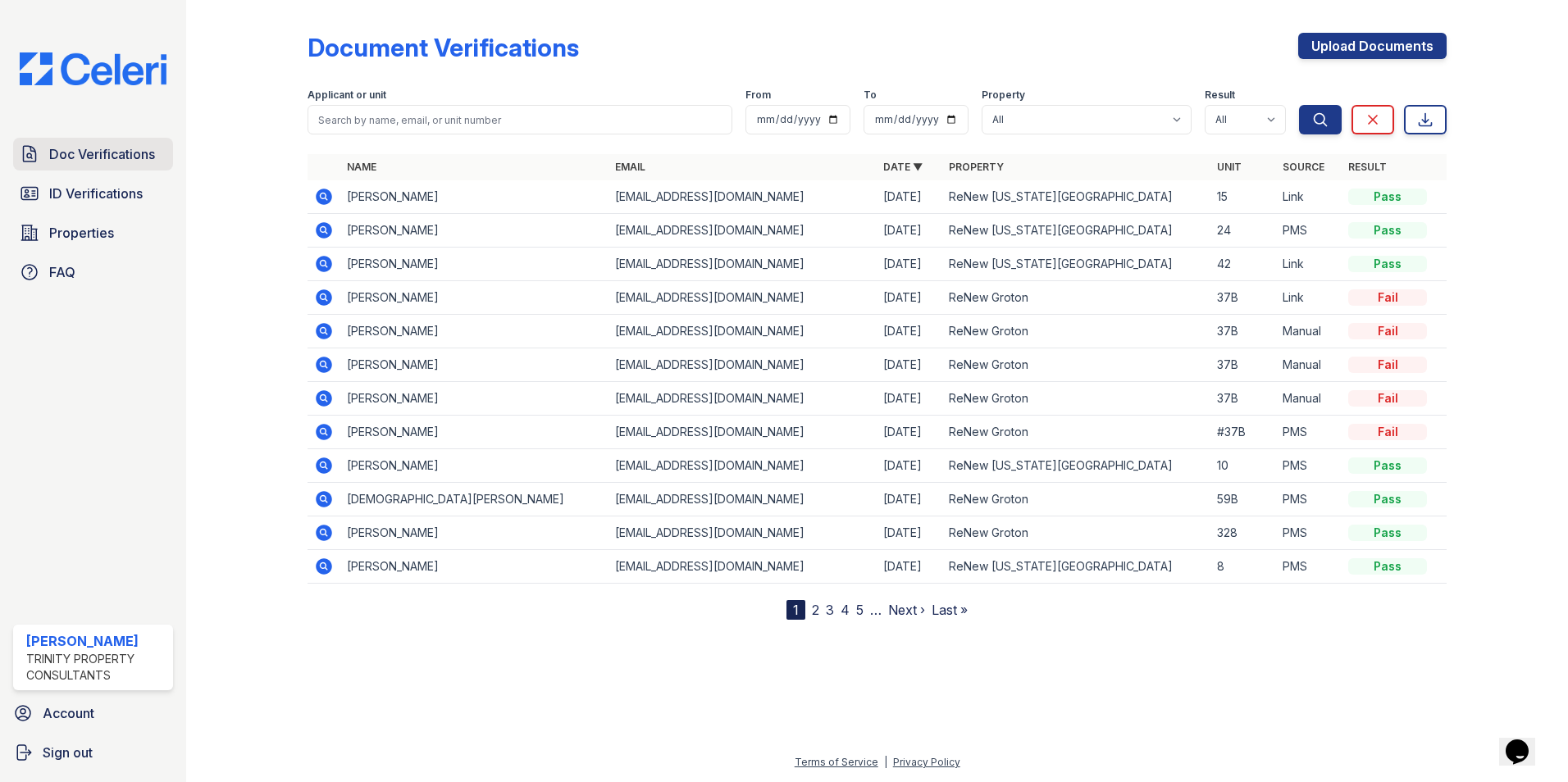
drag, startPoint x: 78, startPoint y: 154, endPoint x: 104, endPoint y: 149, distance: 26.5
click at [79, 154] on span "Doc Verifications" at bounding box center [102, 154] width 106 height 20
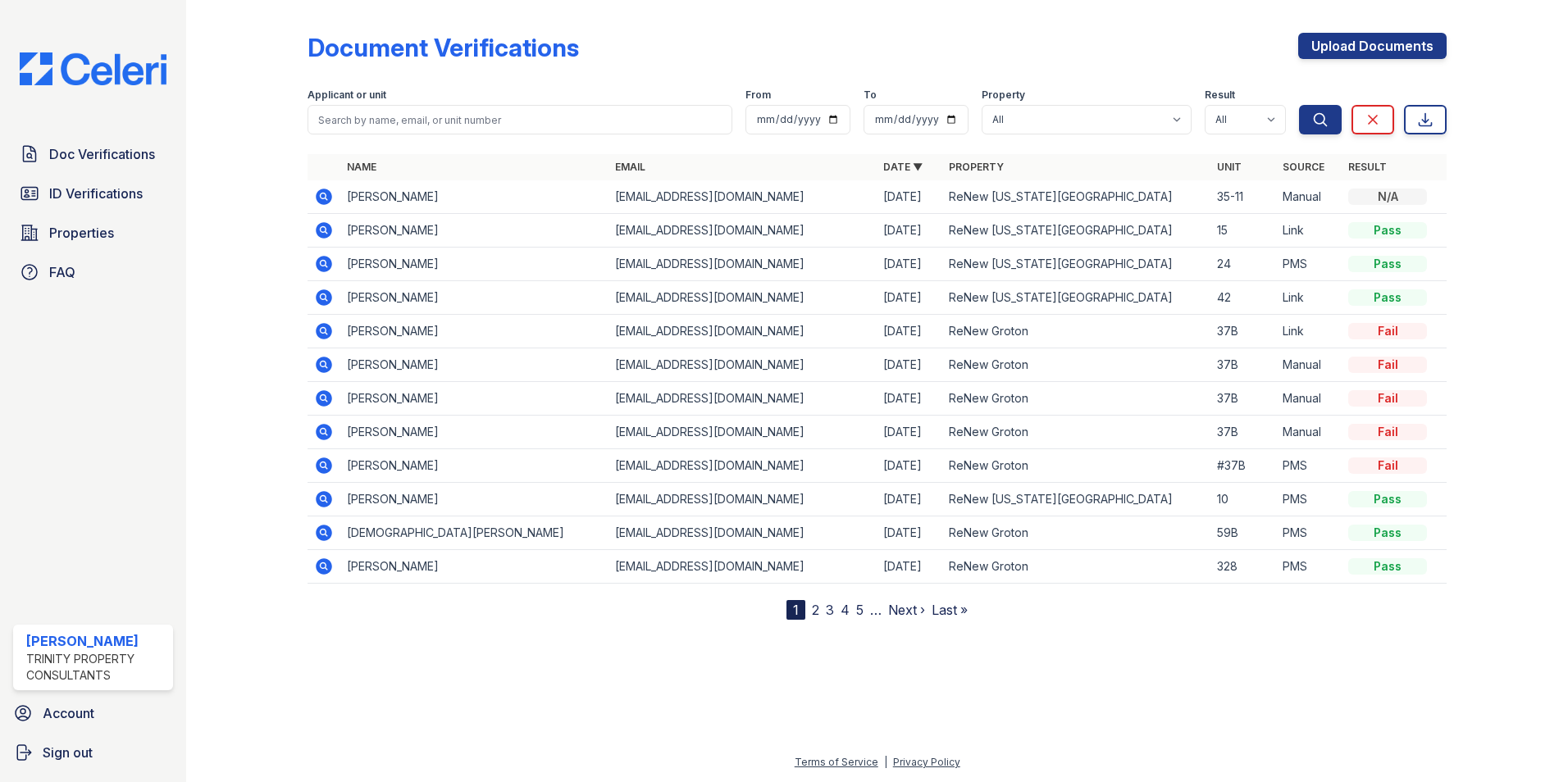
click at [319, 197] on icon at bounding box center [324, 197] width 16 height 16
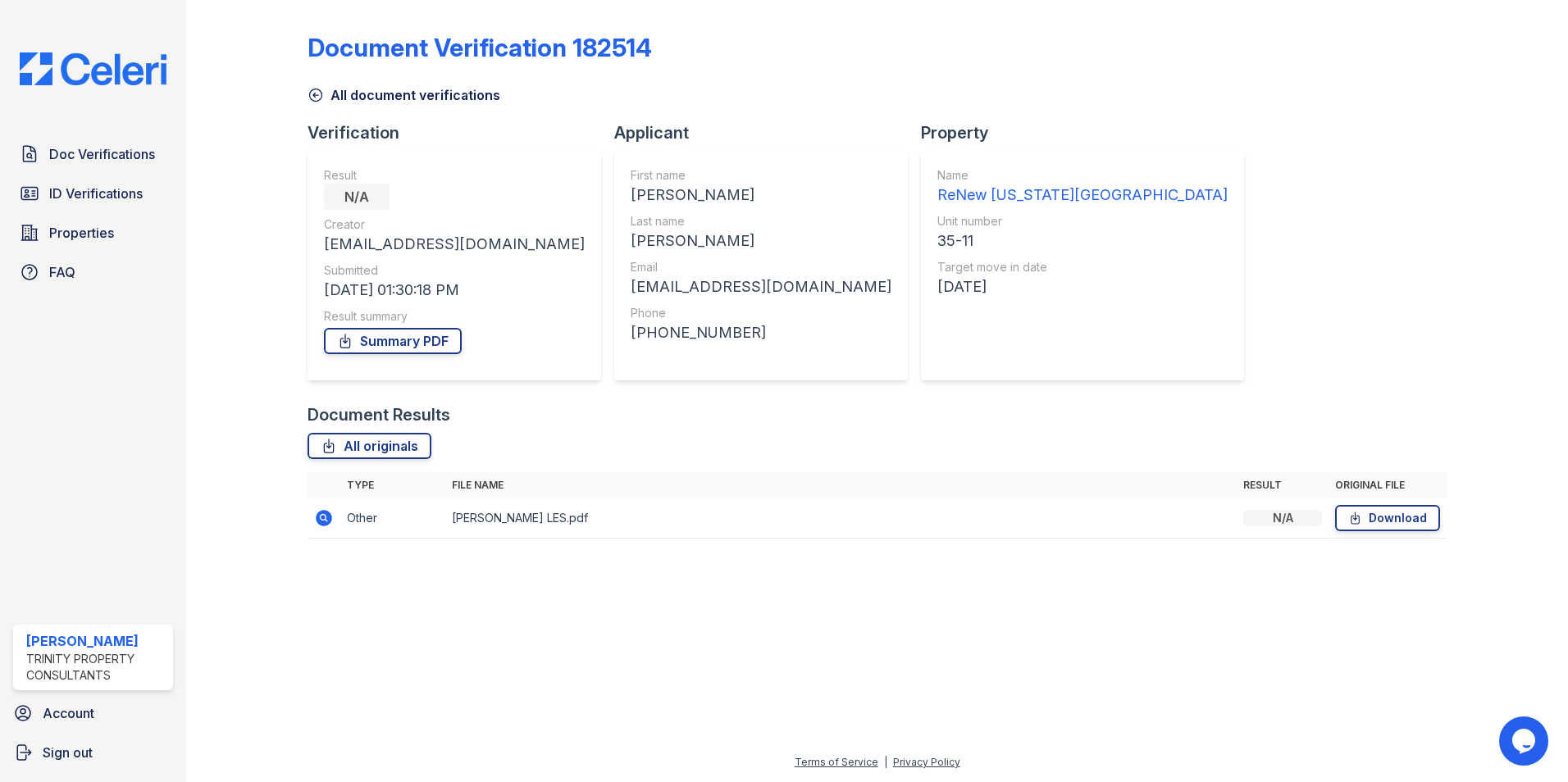
click at [323, 519] on icon at bounding box center [323, 517] width 4 height 4
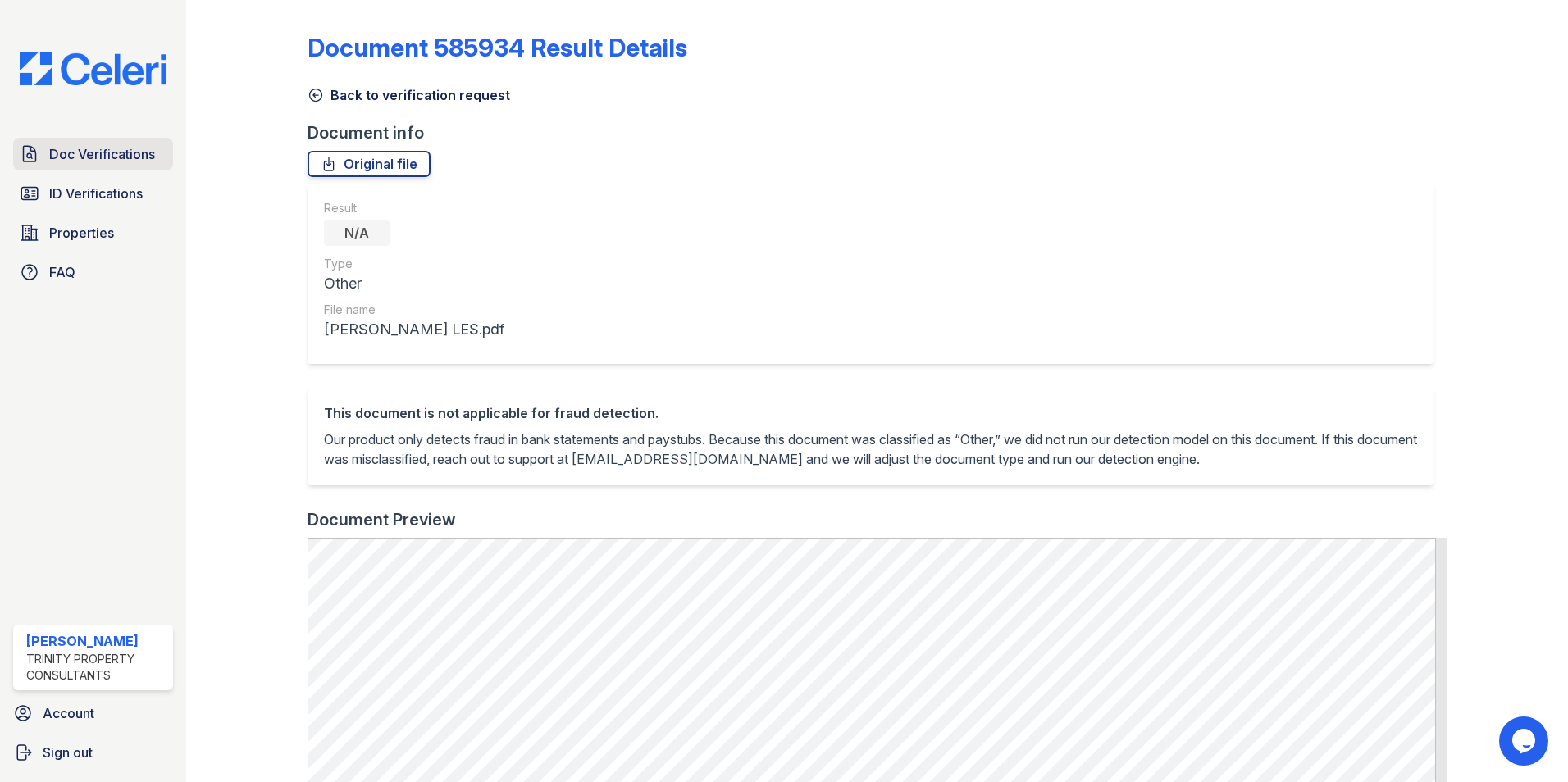
click at [121, 160] on span "Doc Verifications" at bounding box center [102, 154] width 106 height 20
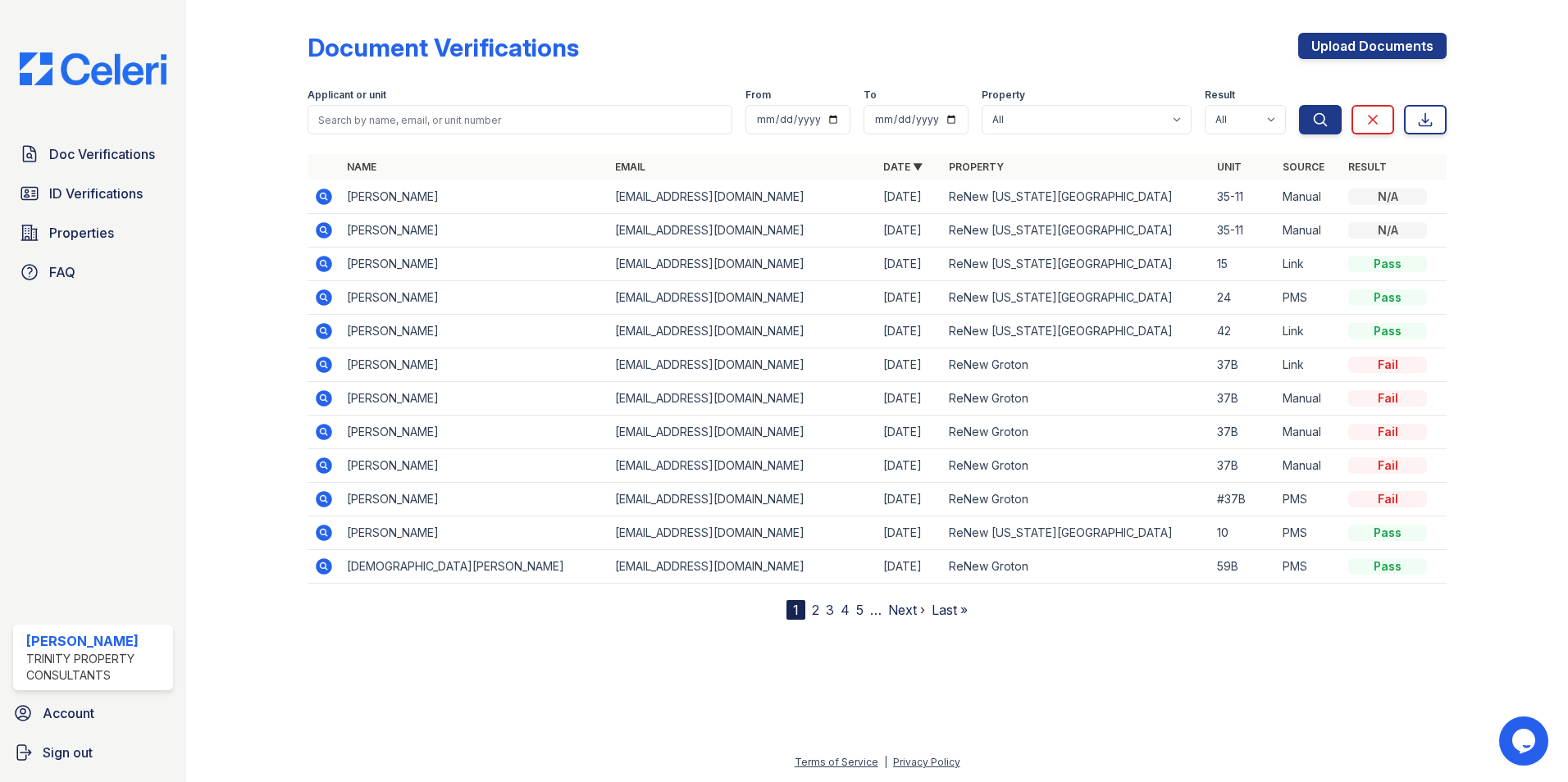
click at [317, 197] on icon at bounding box center [324, 197] width 16 height 16
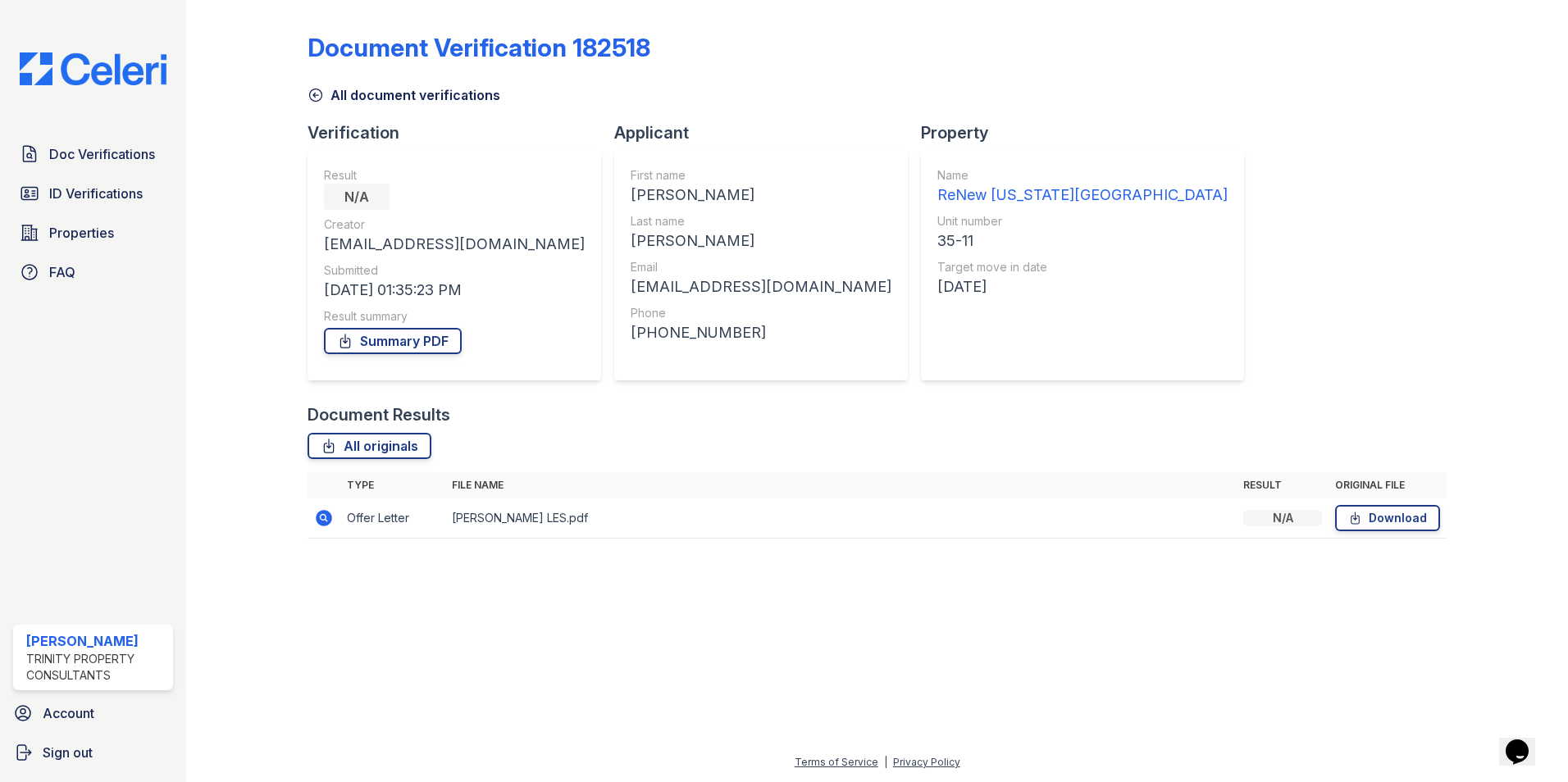
click at [328, 519] on icon at bounding box center [324, 518] width 16 height 16
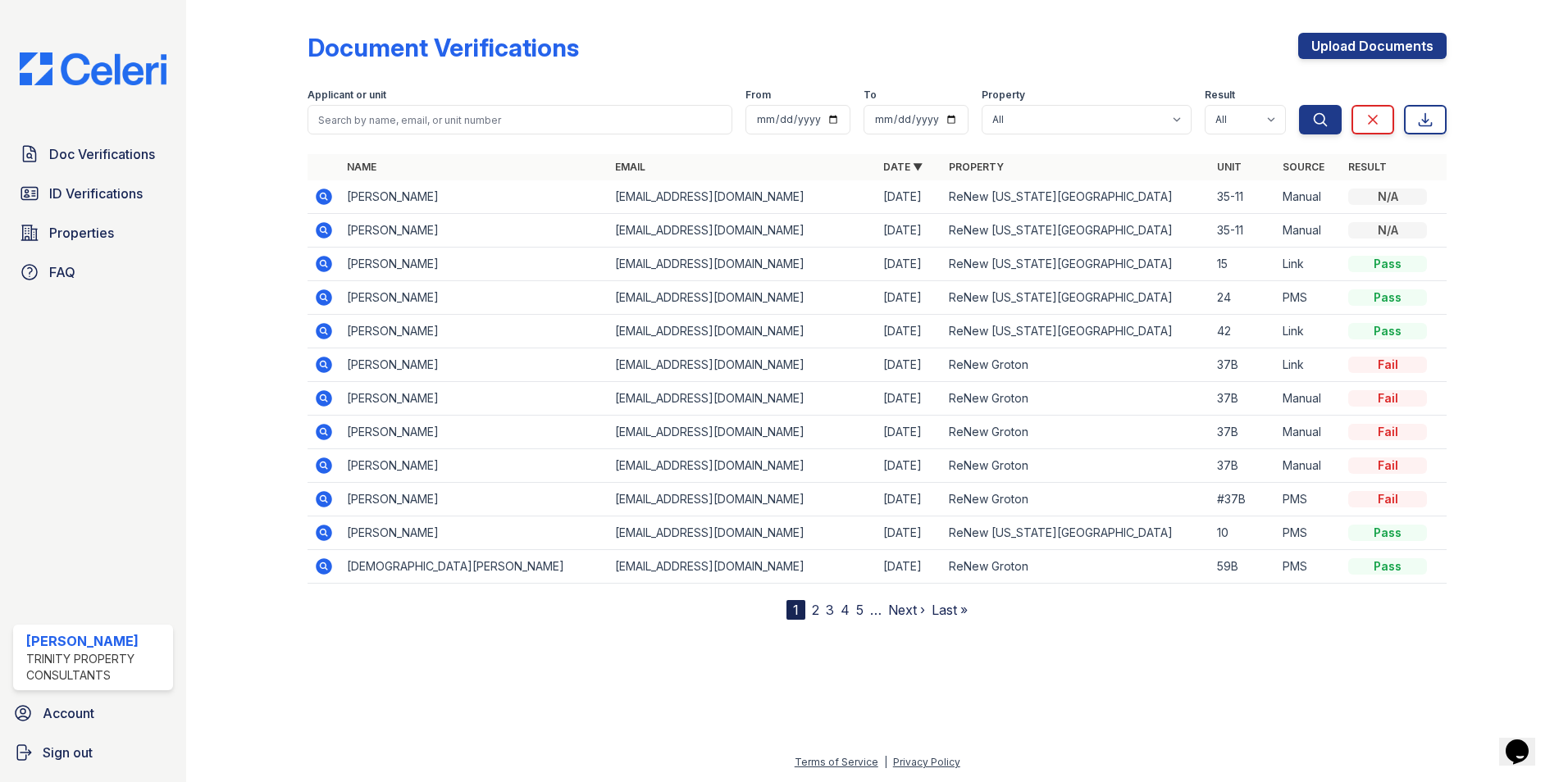
click at [328, 231] on icon at bounding box center [324, 230] width 16 height 16
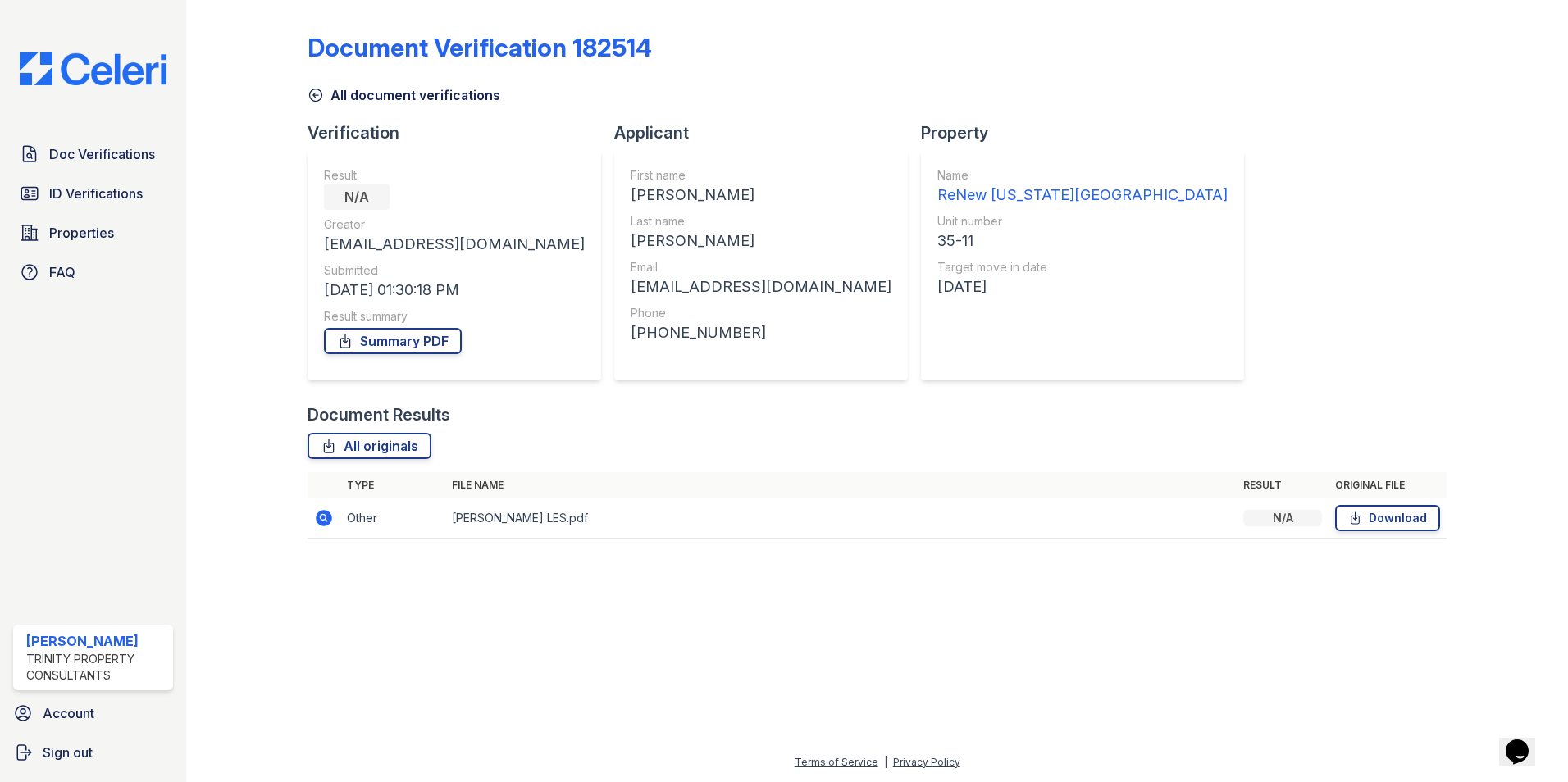
click at [900, 535] on td "Jason C. LES.pdf" at bounding box center [840, 518] width 792 height 40
click at [896, 523] on td "Jason C. LES.pdf" at bounding box center [840, 518] width 792 height 40
click at [328, 518] on icon at bounding box center [324, 518] width 16 height 16
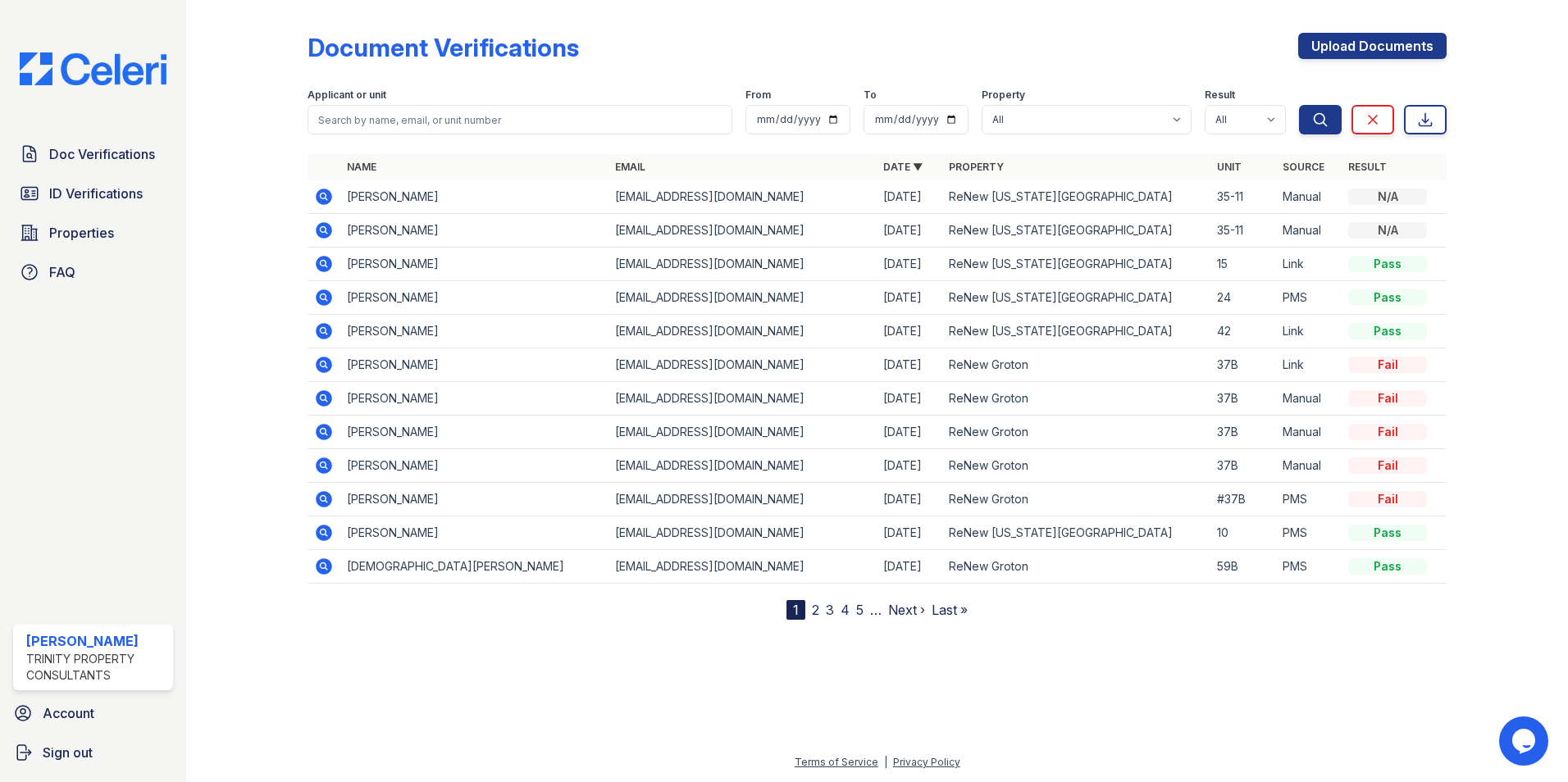
click at [320, 201] on icon at bounding box center [324, 197] width 16 height 16
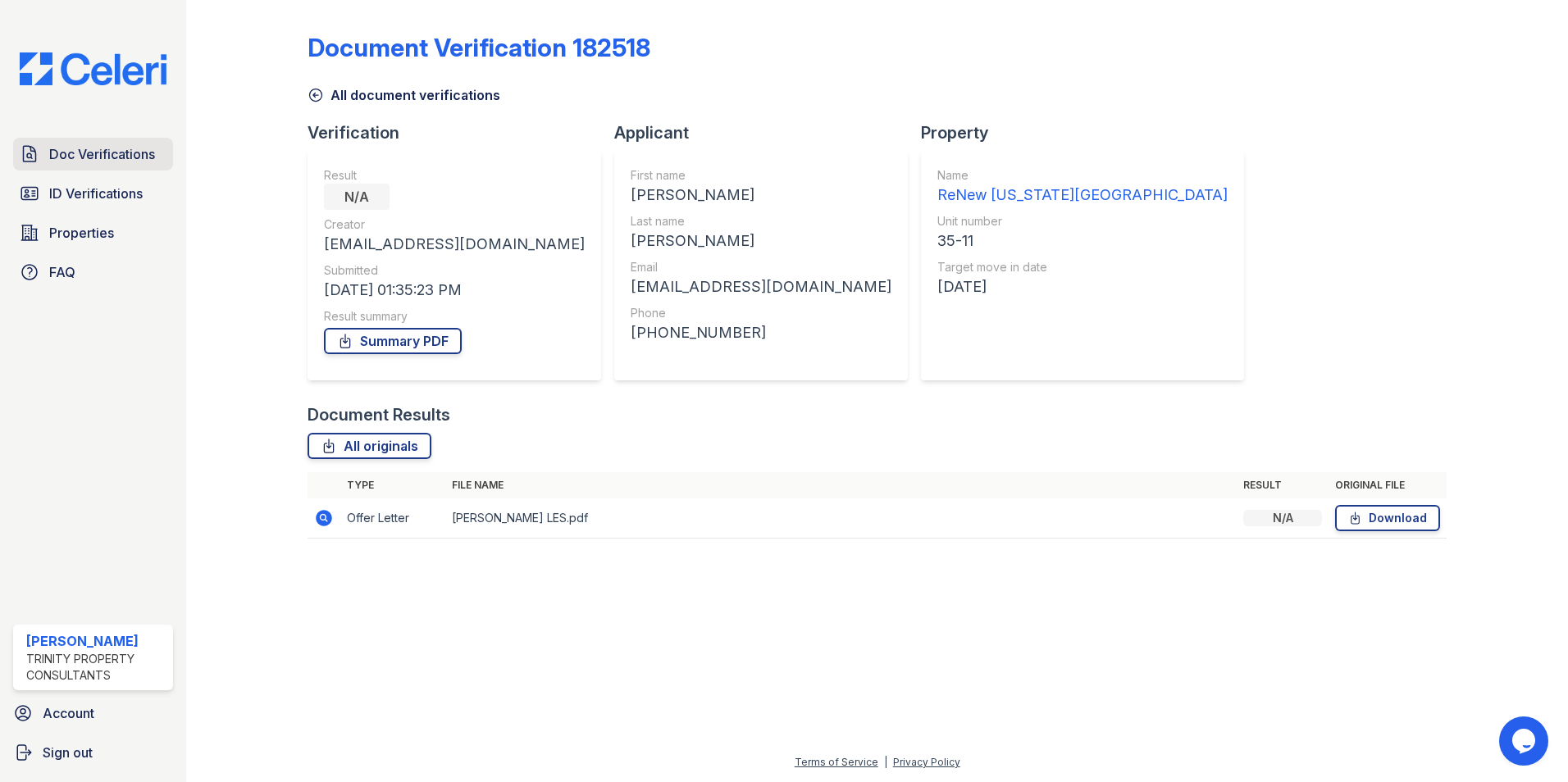
click at [142, 155] on span "Doc Verifications" at bounding box center [102, 154] width 106 height 20
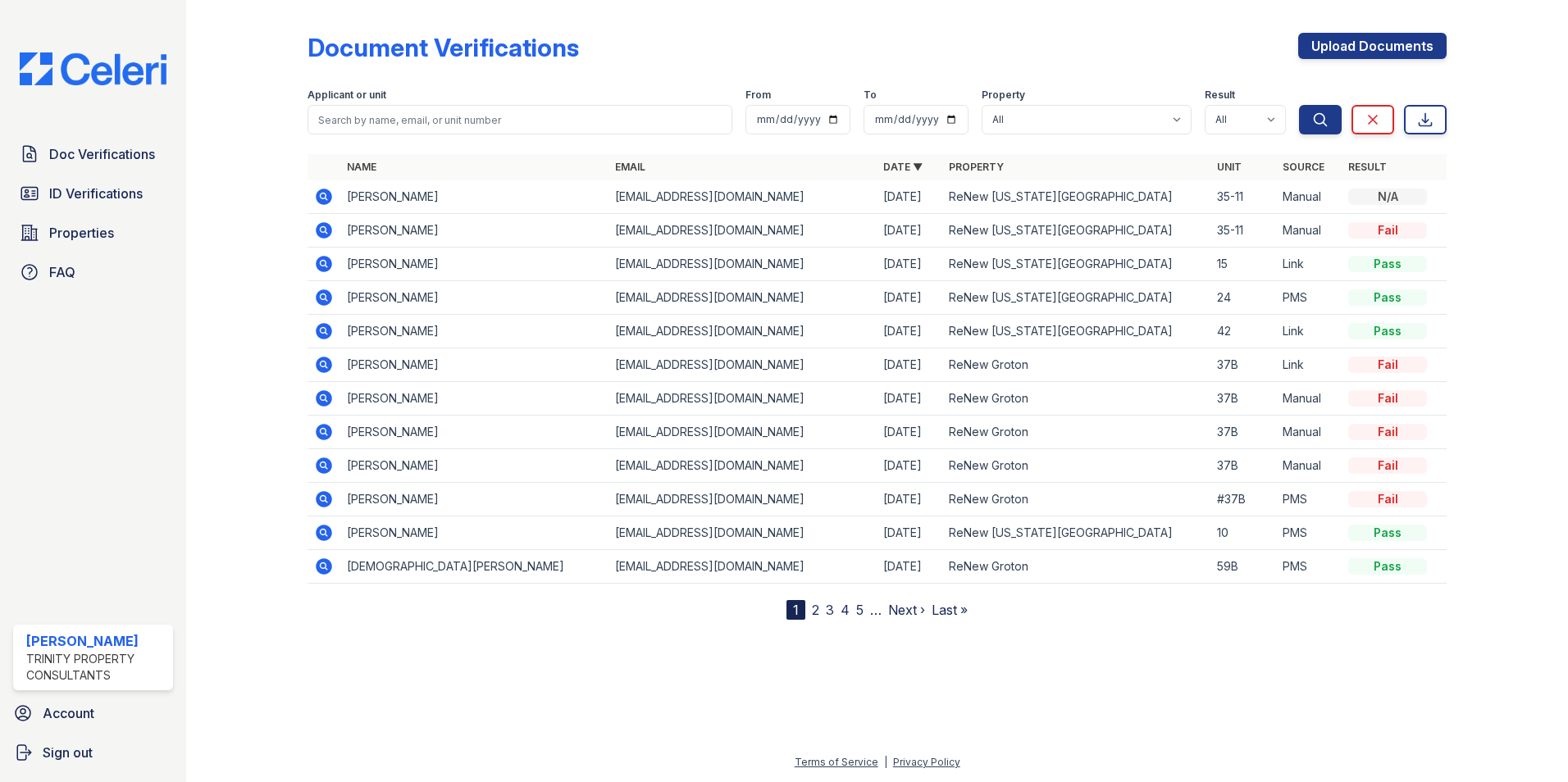
click at [328, 232] on icon at bounding box center [324, 230] width 16 height 16
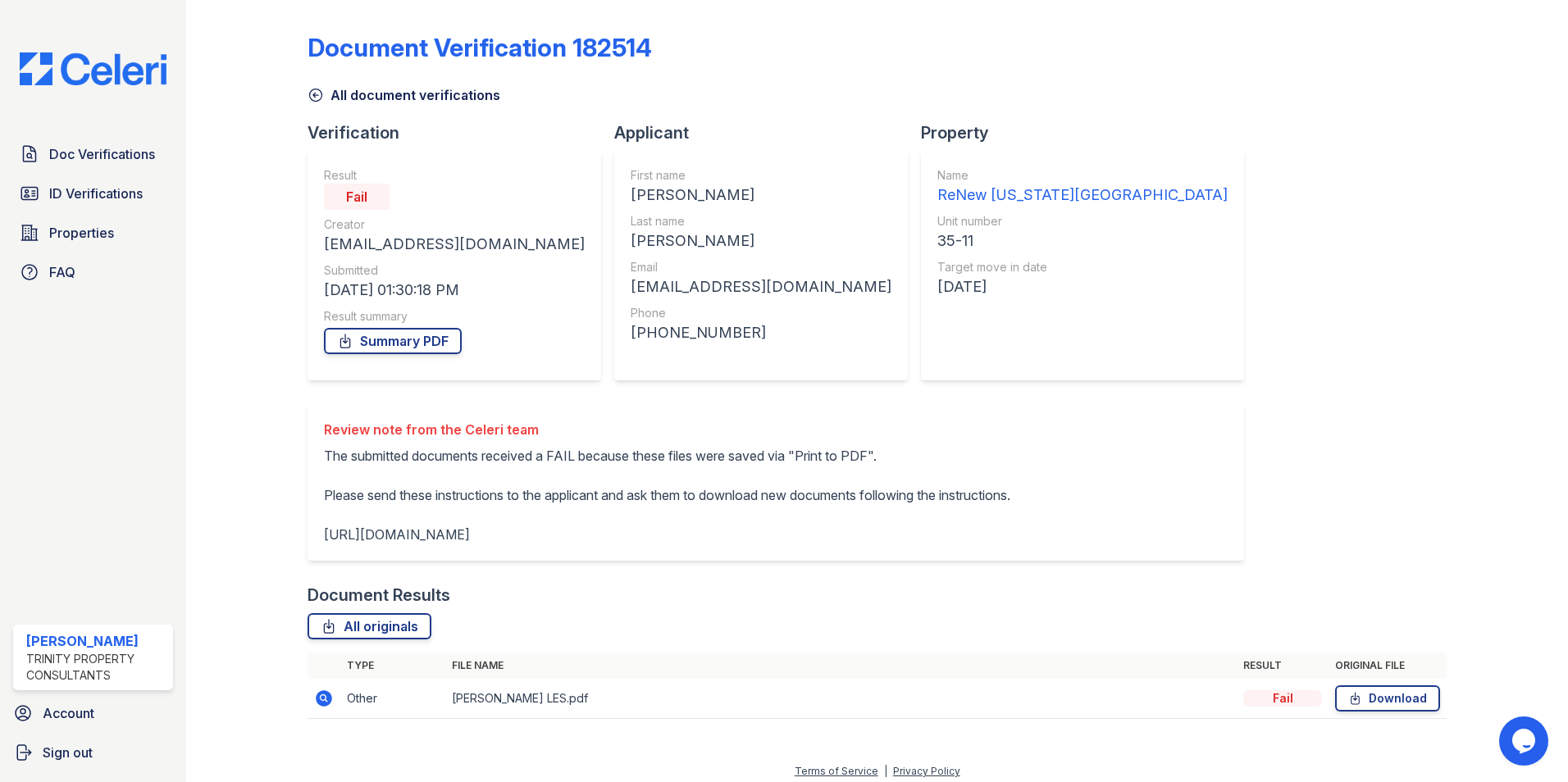
scroll to position [29, 0]
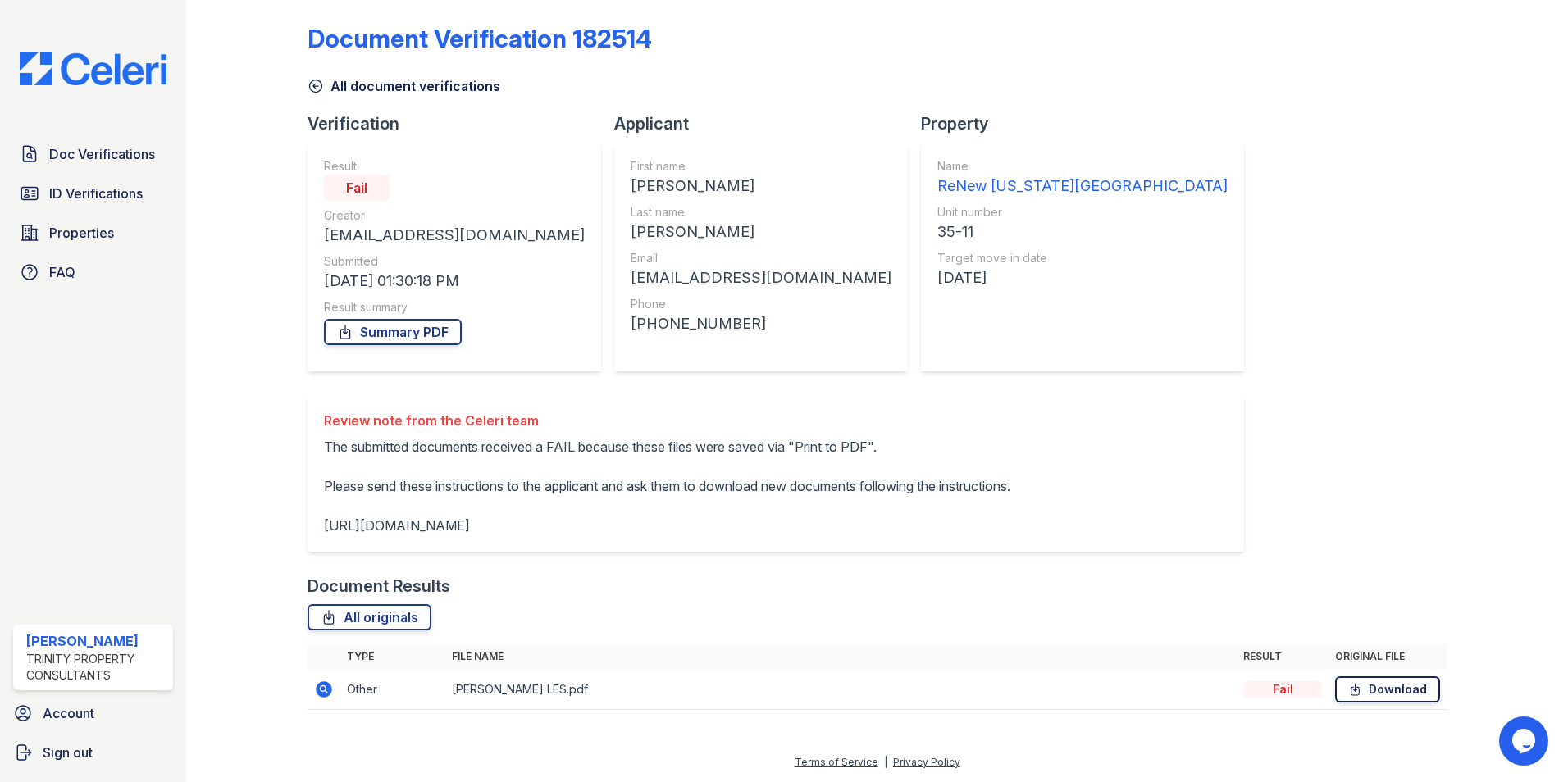
click at [1405, 687] on link "Download" at bounding box center [1388, 688] width 105 height 26
click at [1472, 276] on div at bounding box center [1494, 361] width 95 height 729
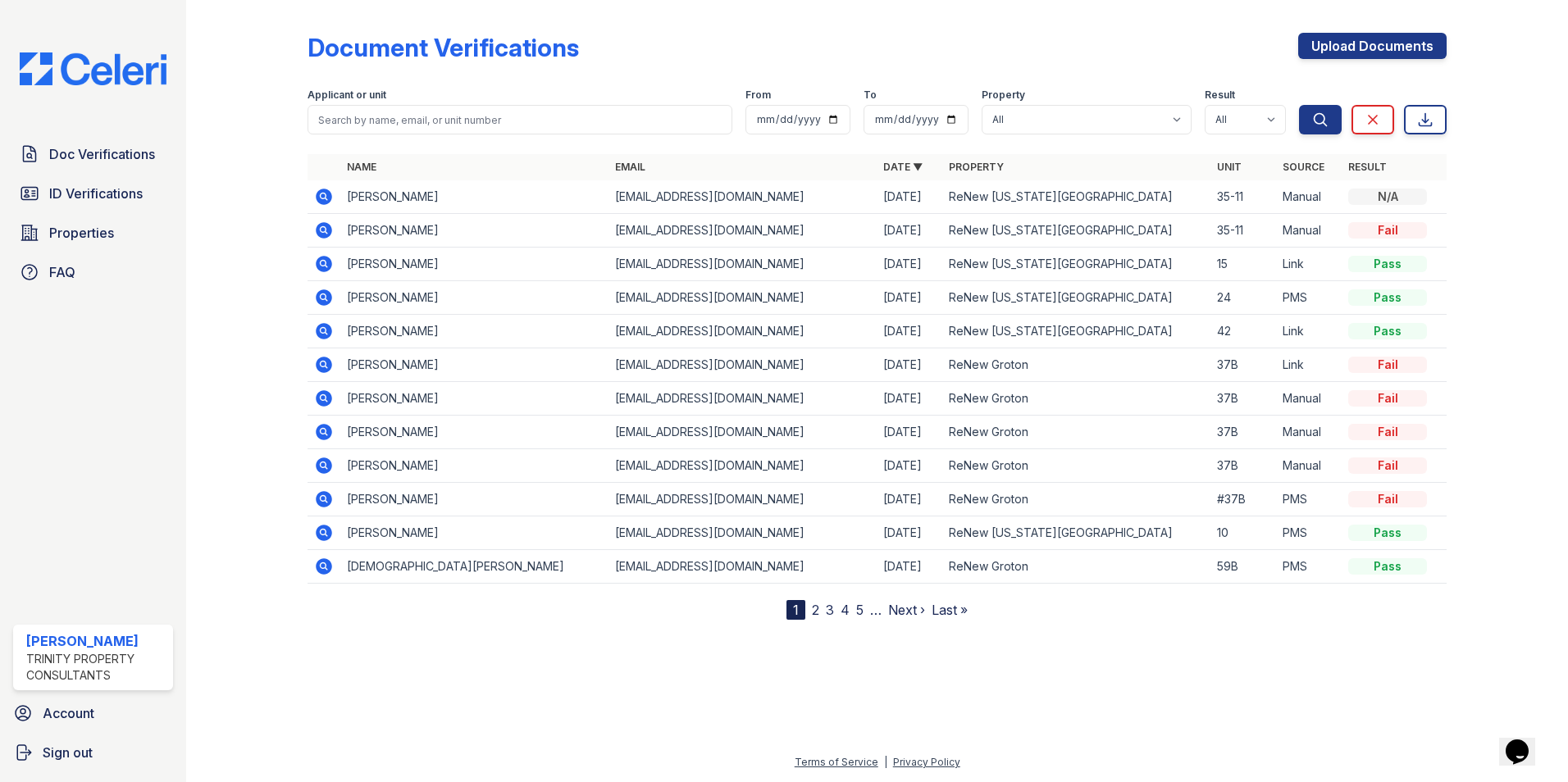
click at [320, 199] on icon at bounding box center [324, 197] width 16 height 16
click at [321, 196] on icon at bounding box center [324, 197] width 20 height 20
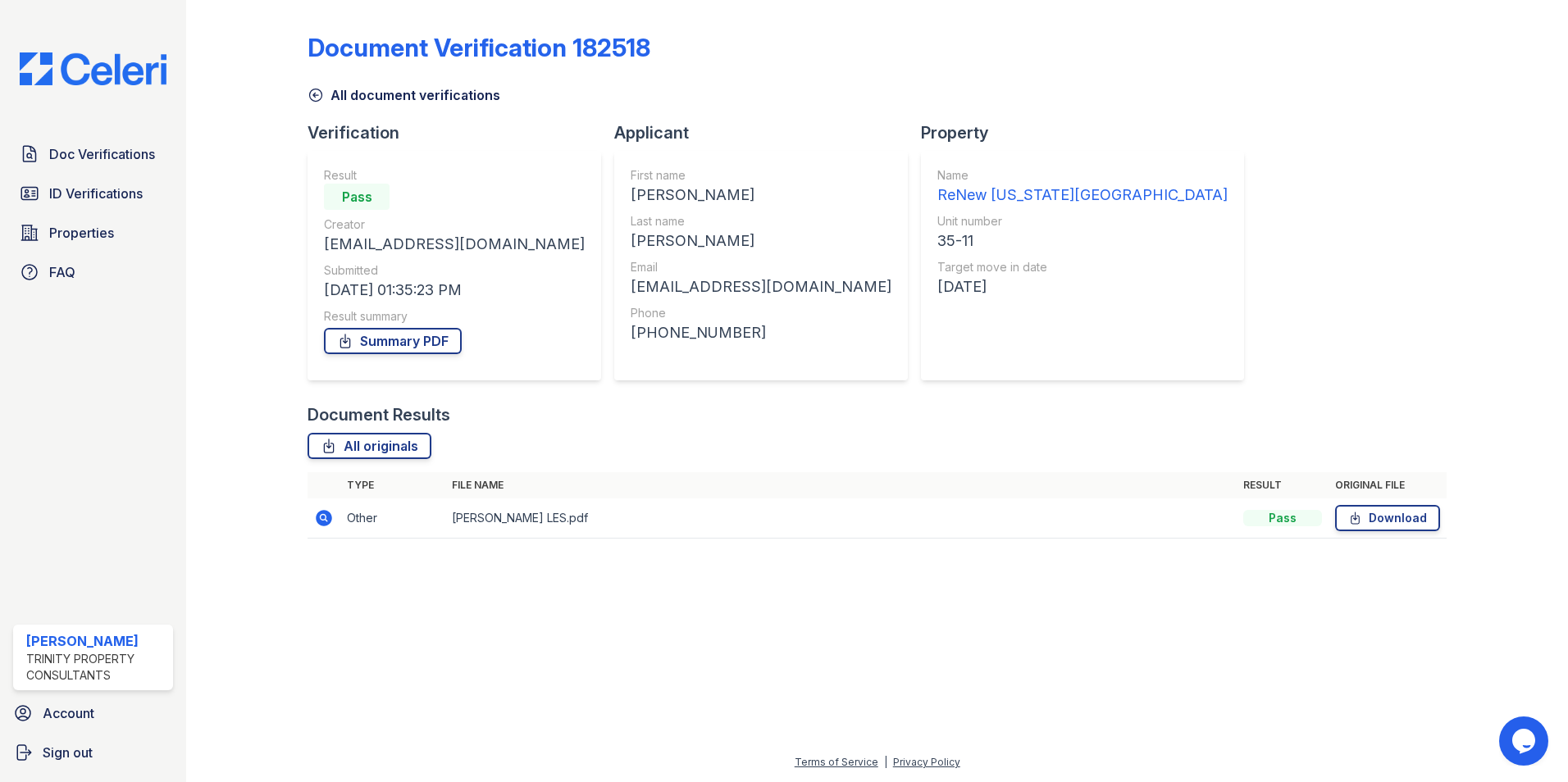
click at [327, 515] on icon at bounding box center [324, 518] width 16 height 16
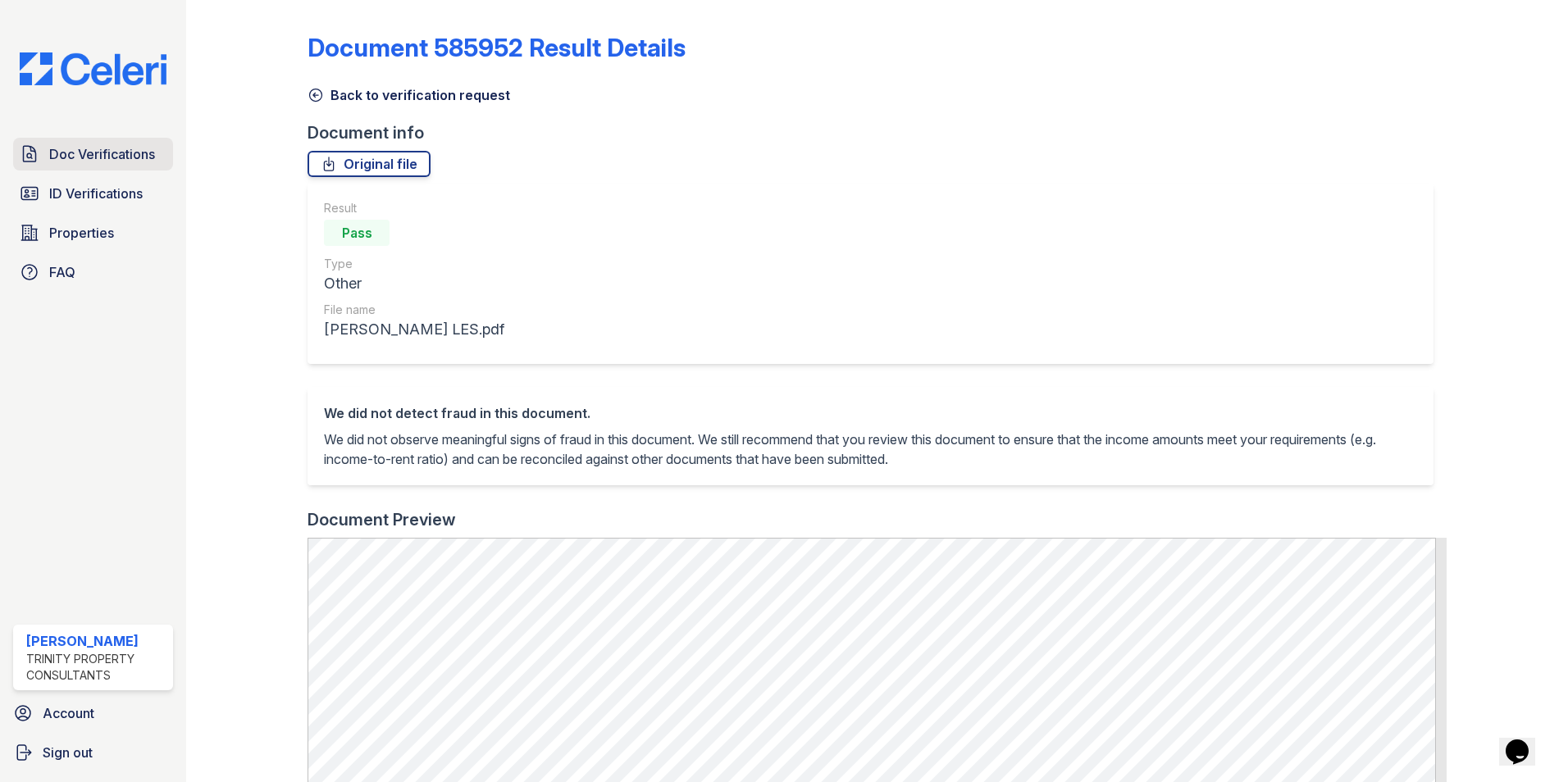
click at [70, 156] on span "Doc Verifications" at bounding box center [102, 154] width 106 height 20
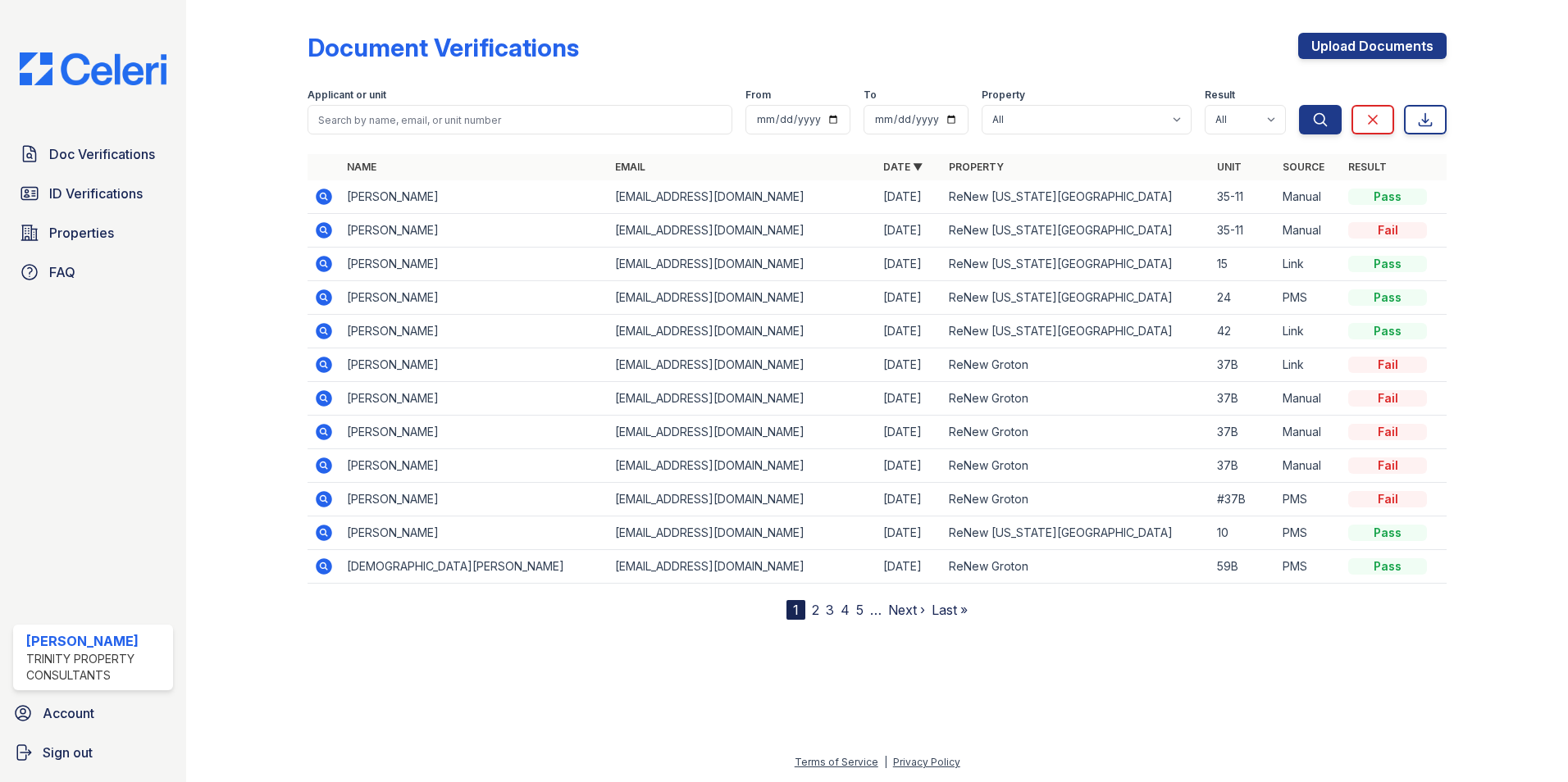
click at [324, 197] on icon at bounding box center [323, 196] width 4 height 4
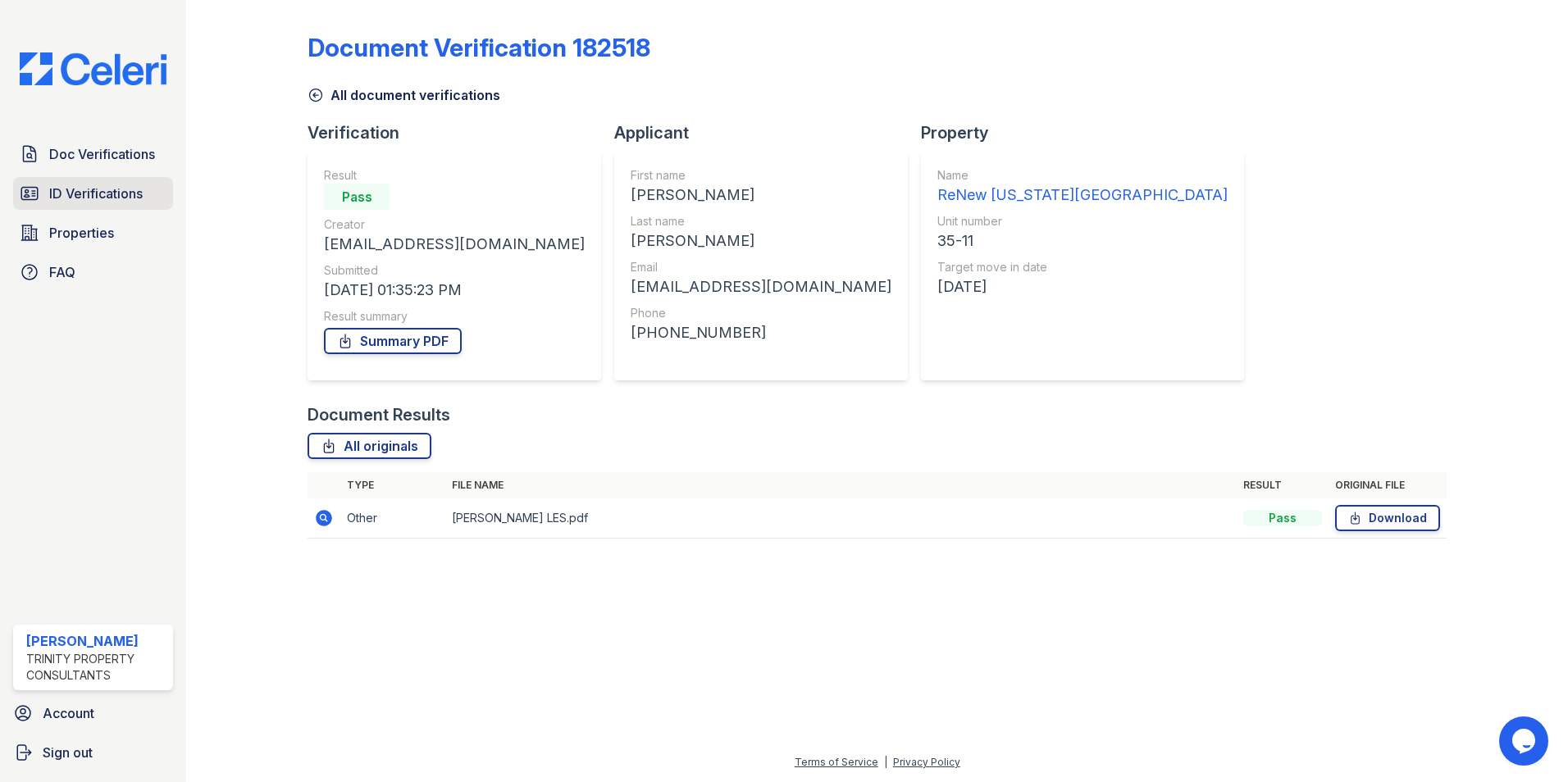
drag, startPoint x: 63, startPoint y: 199, endPoint x: 74, endPoint y: 197, distance: 11.2
click at [63, 199] on span "ID Verifications" at bounding box center [96, 193] width 94 height 20
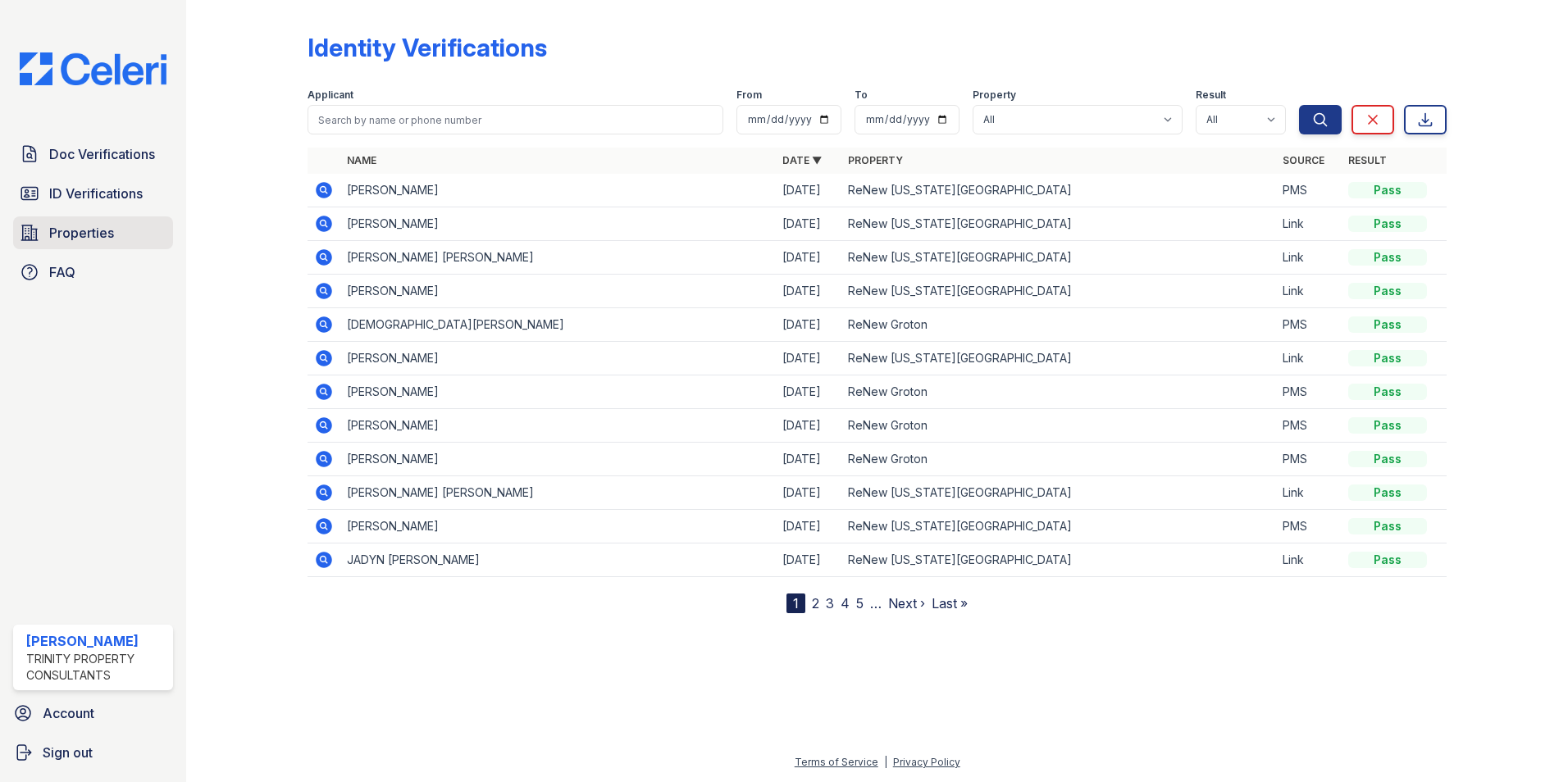
click at [126, 238] on link "Properties" at bounding box center [93, 233] width 159 height 32
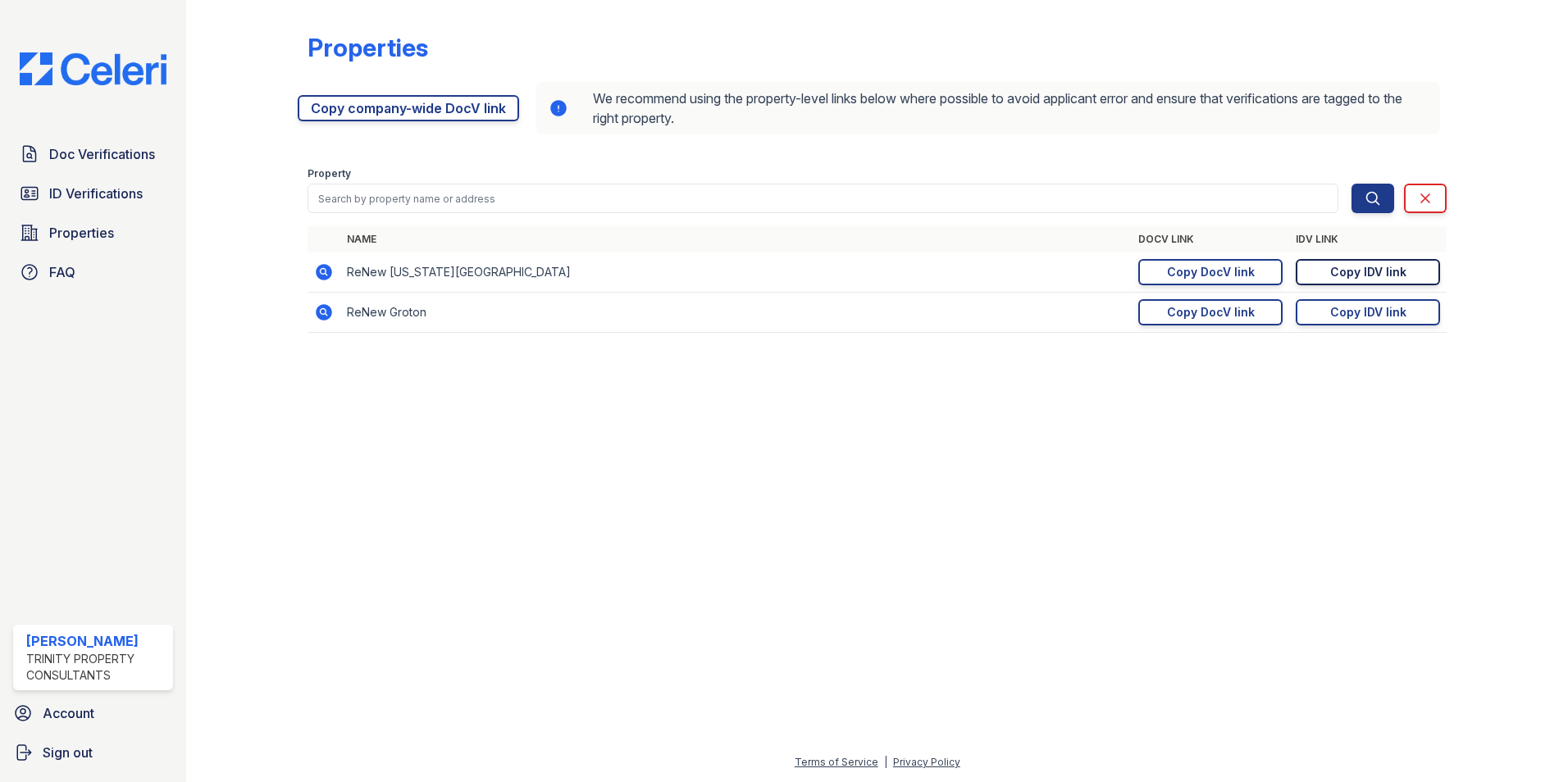
click at [1363, 271] on div "Copy IDV link" at bounding box center [1368, 272] width 76 height 16
